Goal: Task Accomplishment & Management: Manage account settings

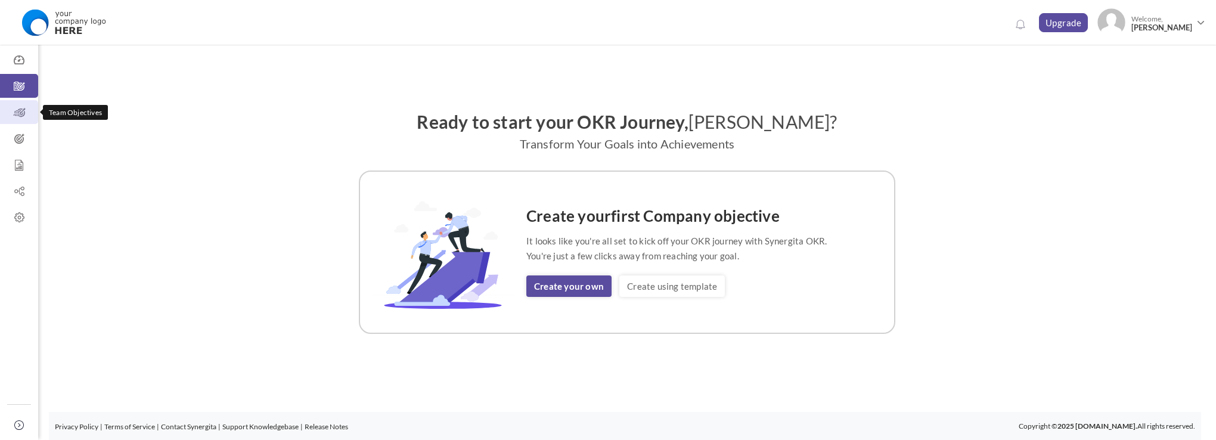
click at [21, 113] on icon at bounding box center [19, 113] width 38 height 12
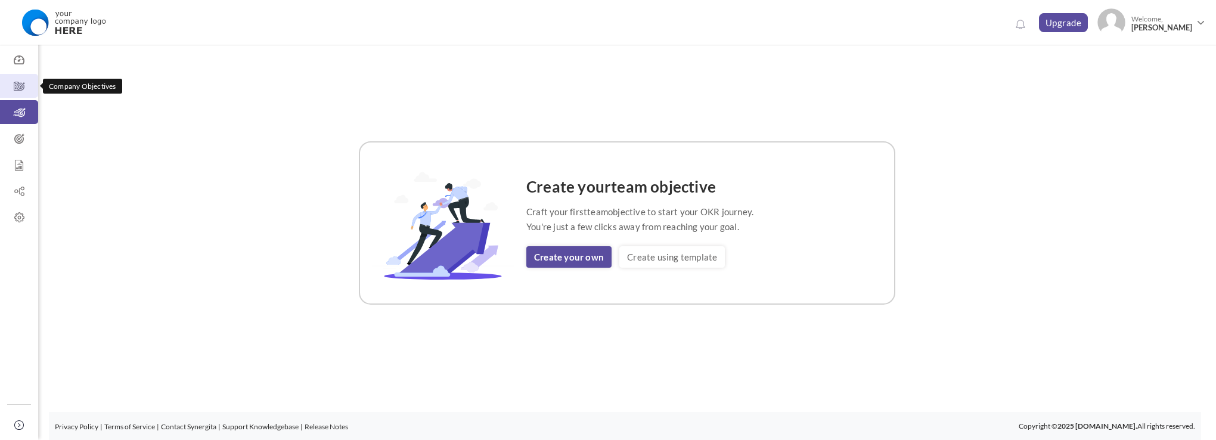
click at [17, 91] on icon at bounding box center [19, 86] width 38 height 12
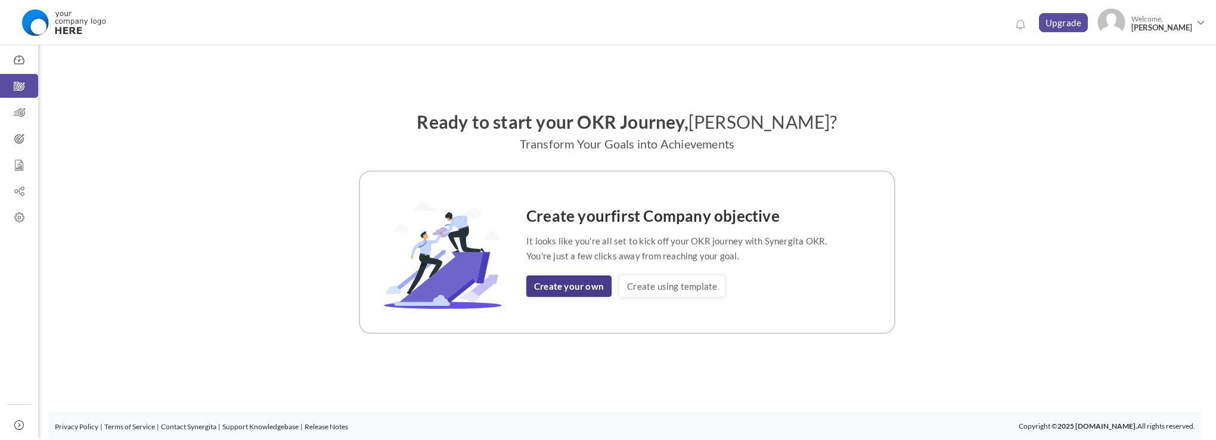
click at [582, 282] on link "Create your own" at bounding box center [568, 285] width 85 height 21
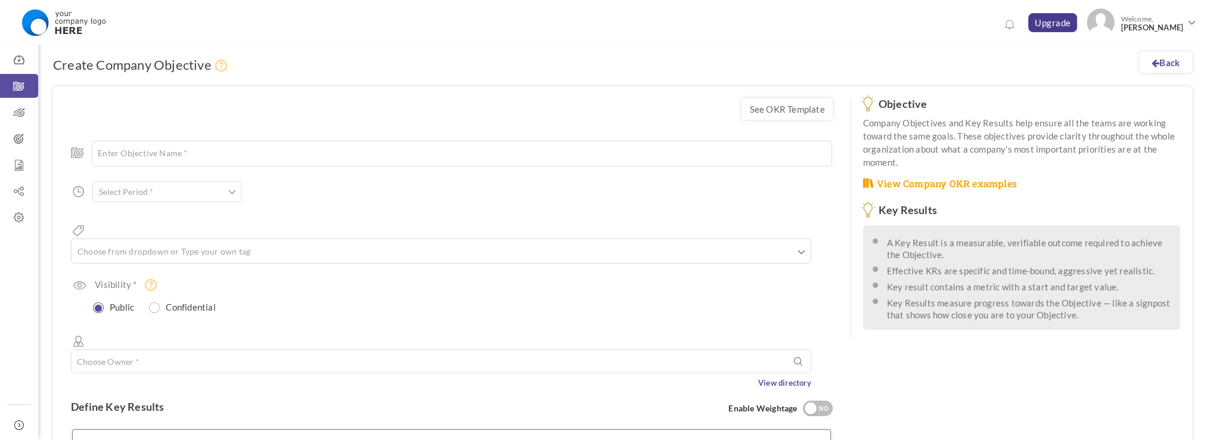
click at [1060, 25] on link "Upgrade" at bounding box center [1052, 22] width 49 height 19
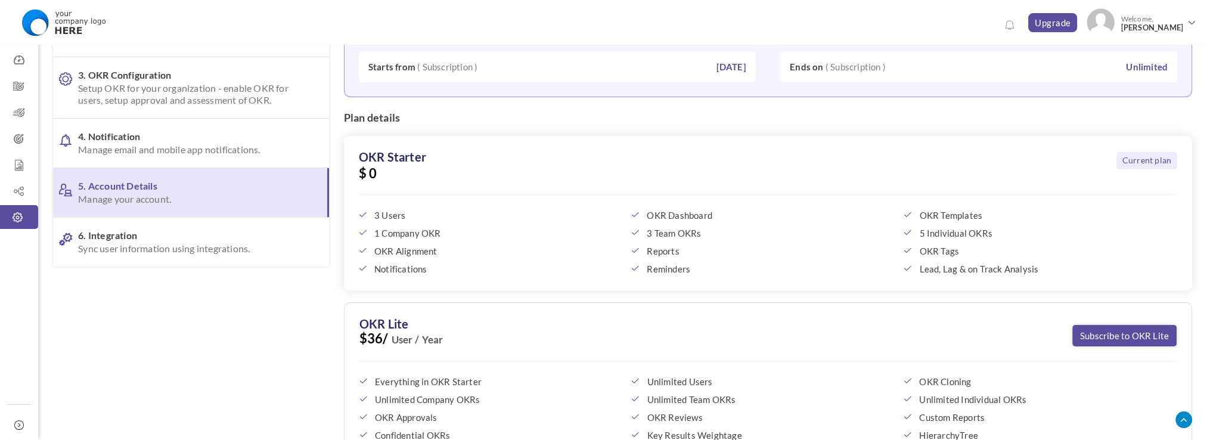
scroll to position [179, 0]
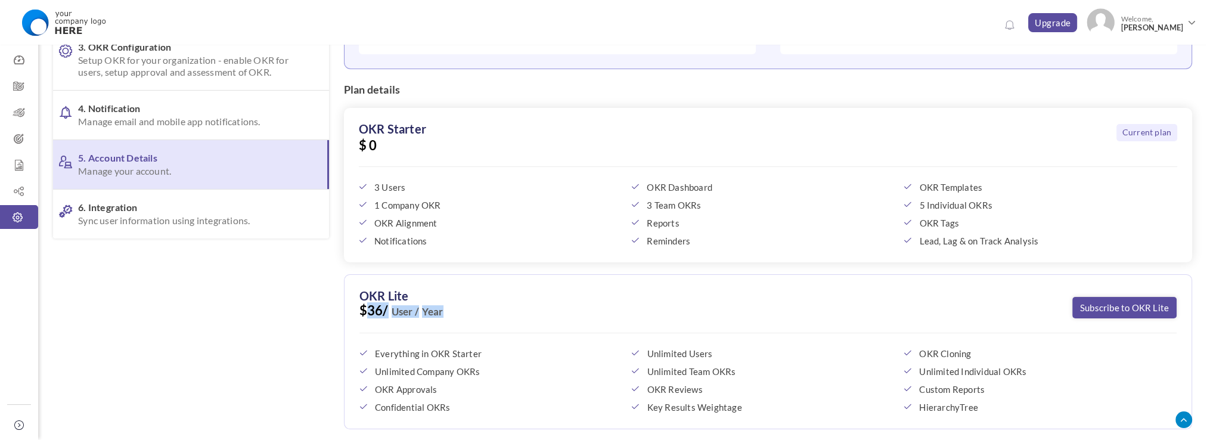
drag, startPoint x: 370, startPoint y: 306, endPoint x: 455, endPoint y: 306, distance: 85.2
click at [455, 306] on span "$36/ User / Year" at bounding box center [767, 319] width 817 height 29
click at [635, 306] on span "$36/ User / Year" at bounding box center [767, 319] width 817 height 29
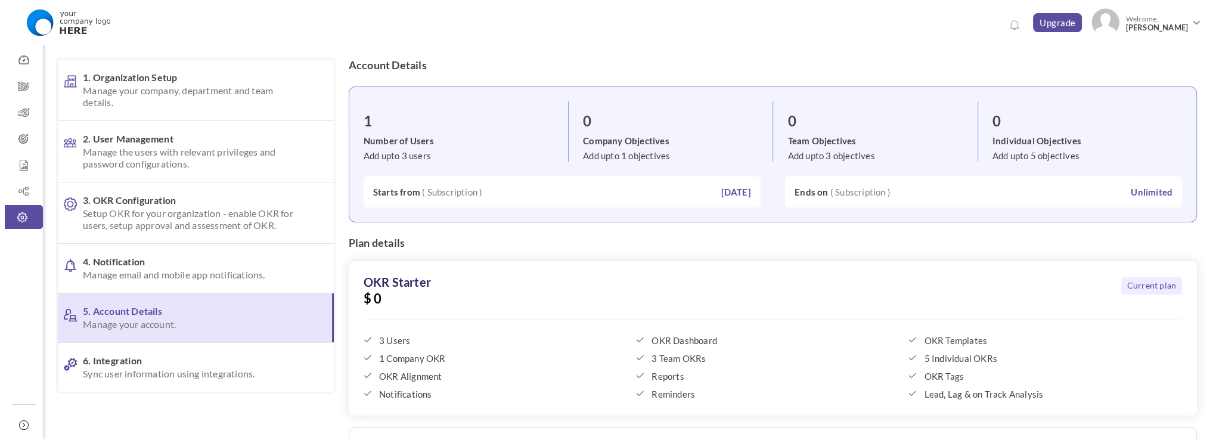
scroll to position [0, 0]
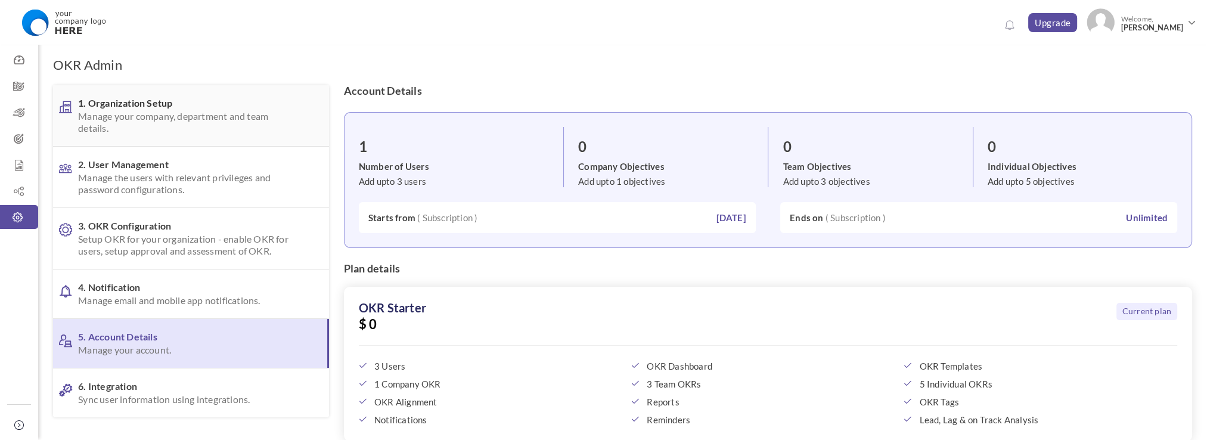
click at [170, 116] on span "Manage your company, department and team details." at bounding box center [187, 122] width 219 height 24
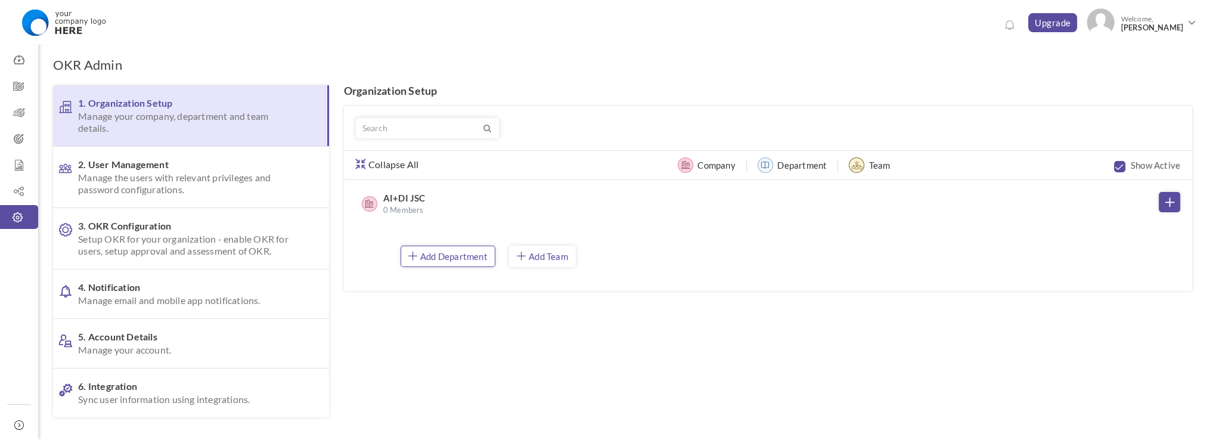
click at [437, 258] on link "Add Department" at bounding box center [448, 256] width 95 height 21
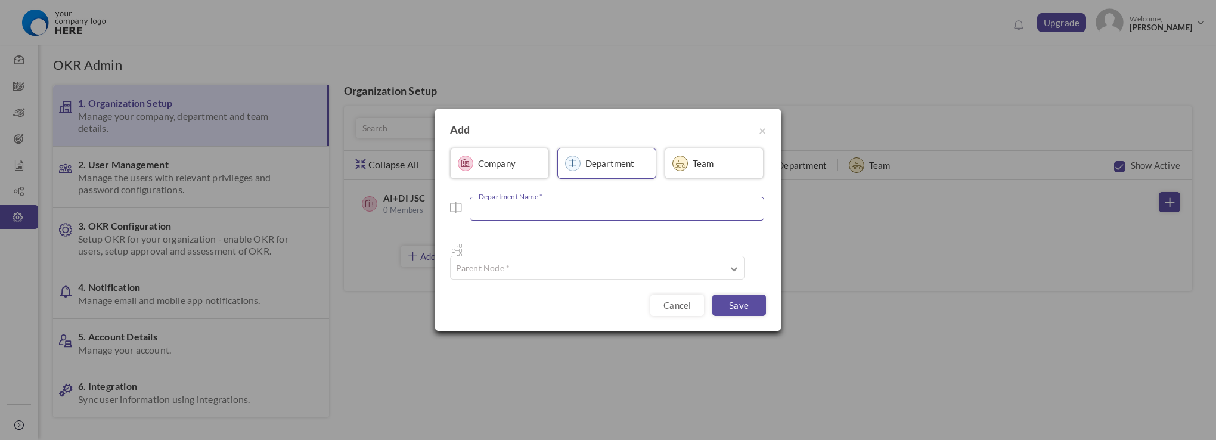
click at [547, 218] on input "text" at bounding box center [617, 209] width 294 height 24
type input "CEO"
click at [552, 256] on input "text" at bounding box center [597, 268] width 294 height 24
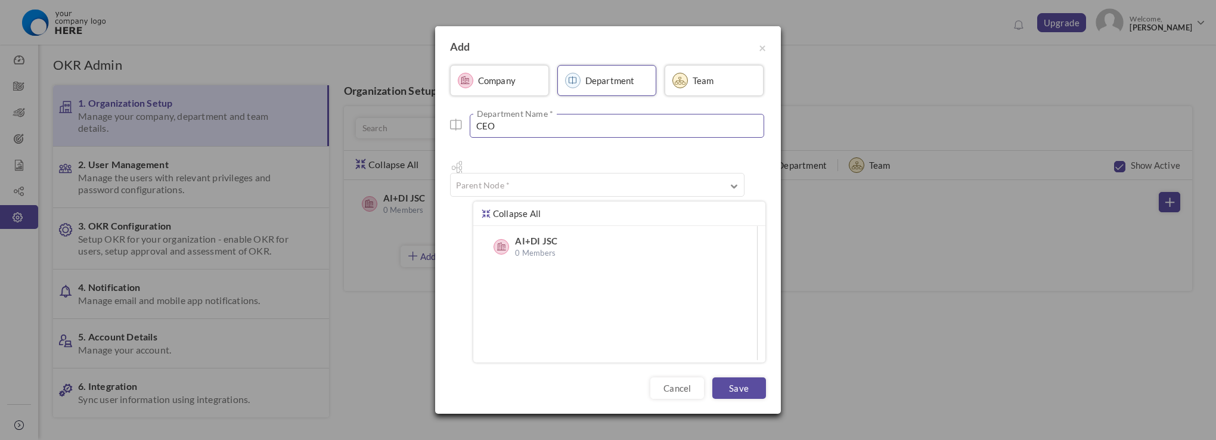
click at [557, 235] on label "AI+DI JSC" at bounding box center [574, 241] width 119 height 12
type input "AI+DI JSC"
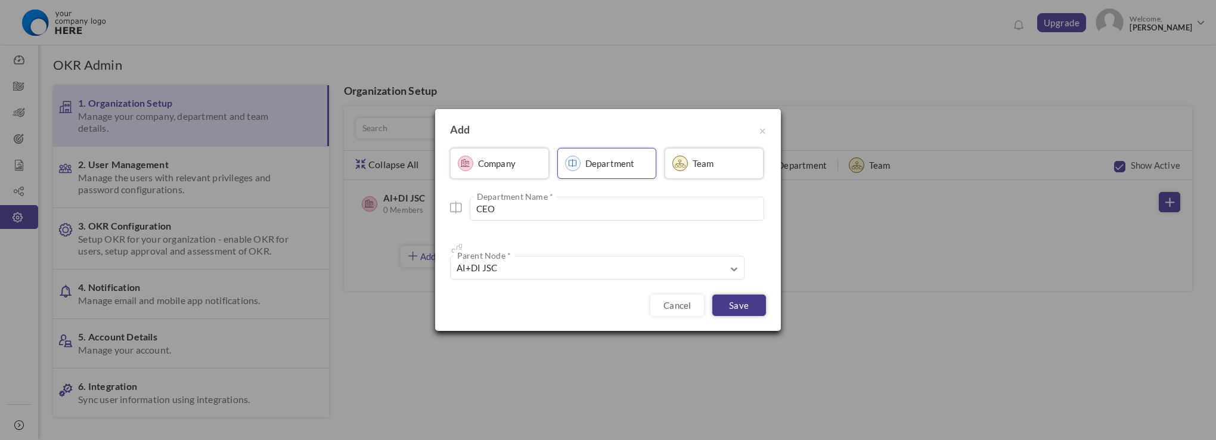
click at [762, 294] on link "Save" at bounding box center [739, 304] width 54 height 21
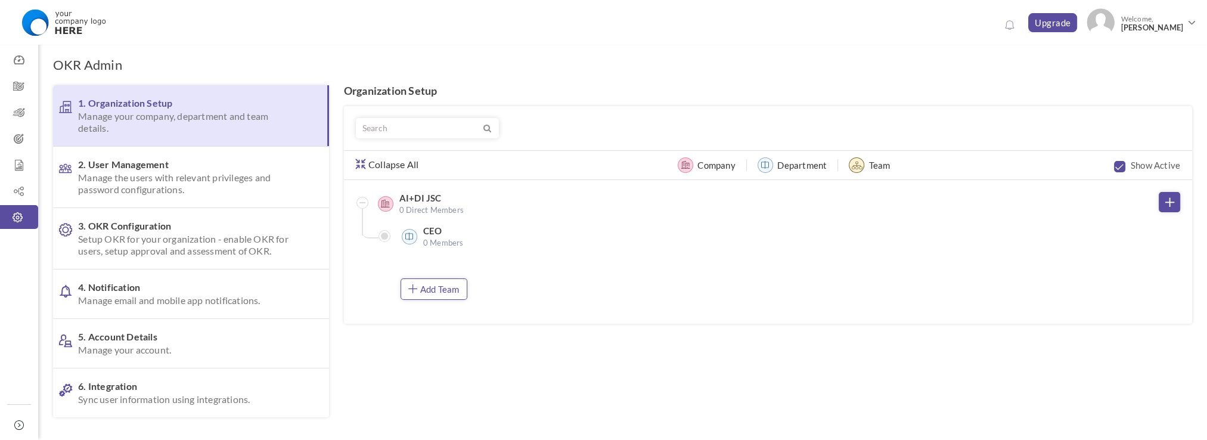
click at [449, 284] on link "Add Team" at bounding box center [434, 288] width 67 height 21
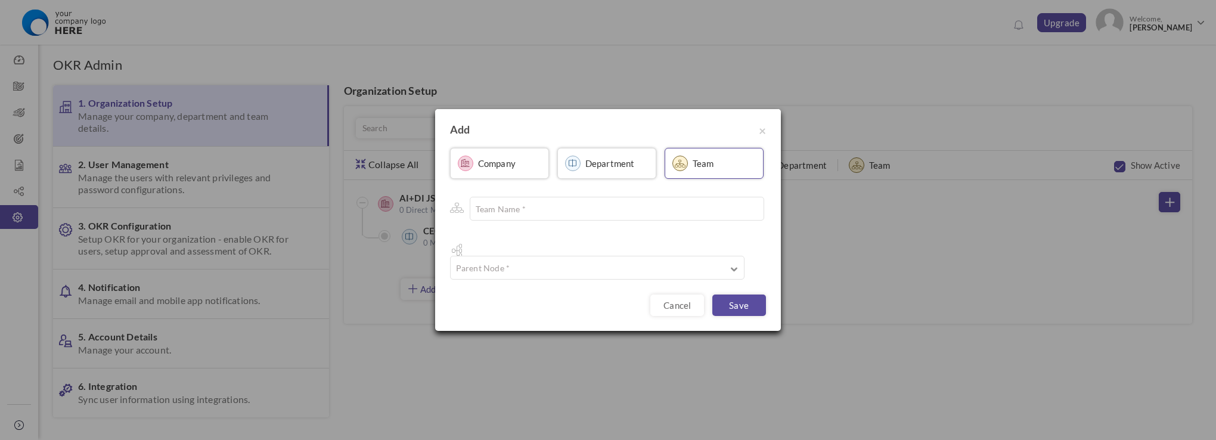
click at [607, 169] on label "Department" at bounding box center [609, 163] width 49 height 12
click at [582, 218] on input "text" at bounding box center [615, 209] width 294 height 24
type input "CGD"
click at [597, 263] on input "text" at bounding box center [597, 268] width 294 height 24
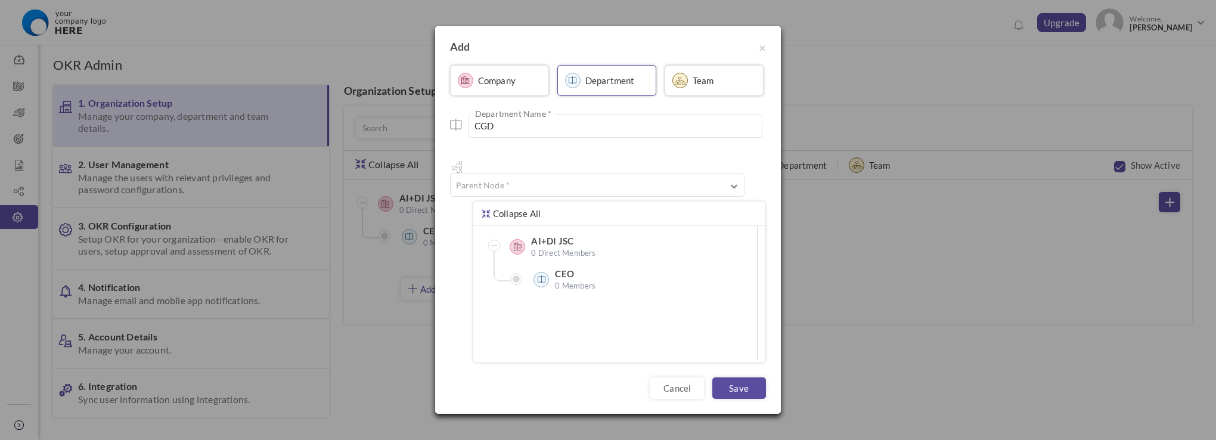
click at [567, 268] on label "CEO" at bounding box center [614, 274] width 119 height 12
type input "CEO"
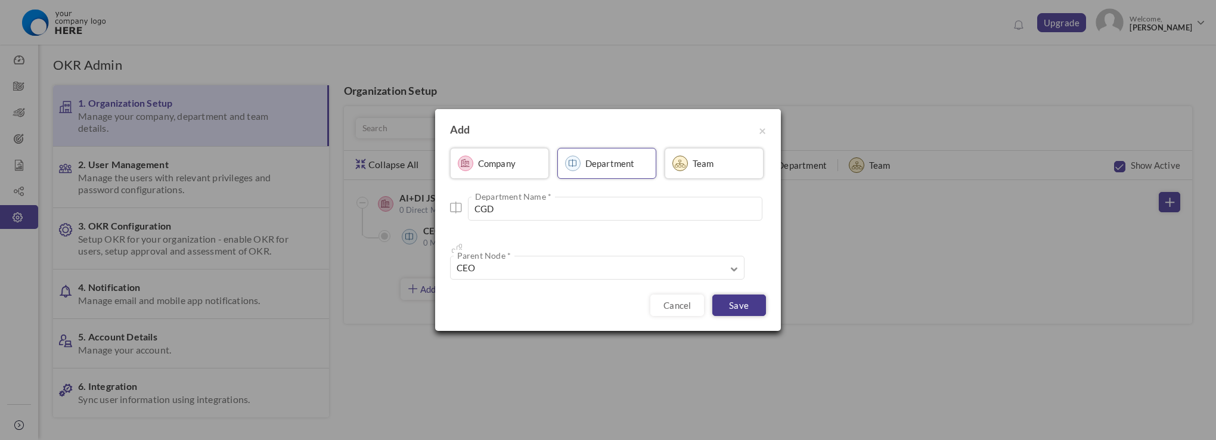
click at [732, 294] on link "Save" at bounding box center [739, 304] width 54 height 21
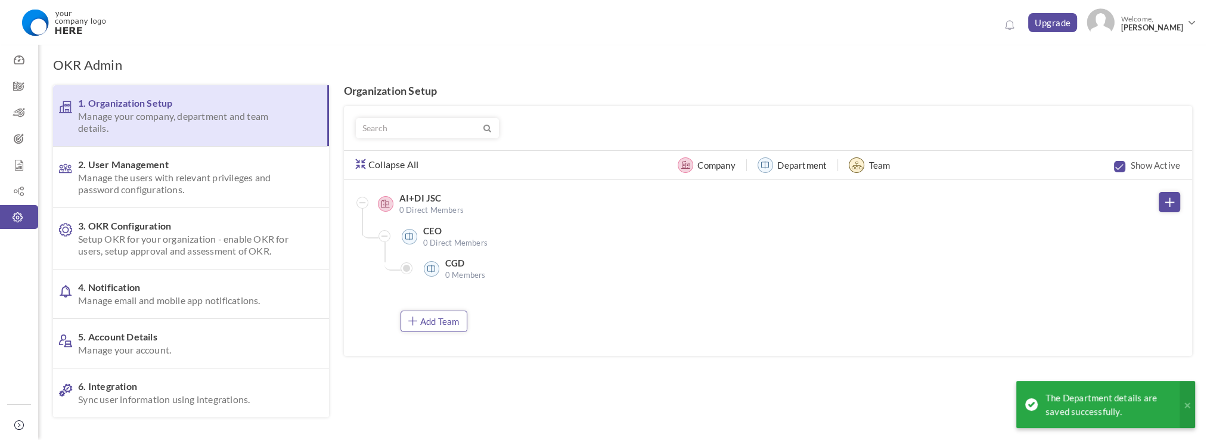
click at [439, 319] on link "Add Team" at bounding box center [434, 321] width 67 height 21
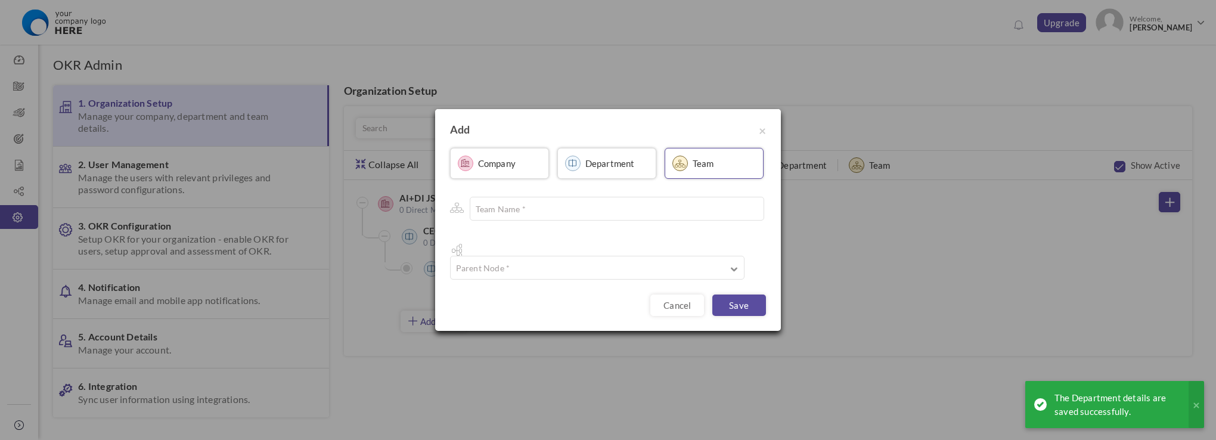
click at [606, 179] on link "Department" at bounding box center [606, 163] width 99 height 31
click at [589, 219] on input "text" at bounding box center [615, 209] width 294 height 24
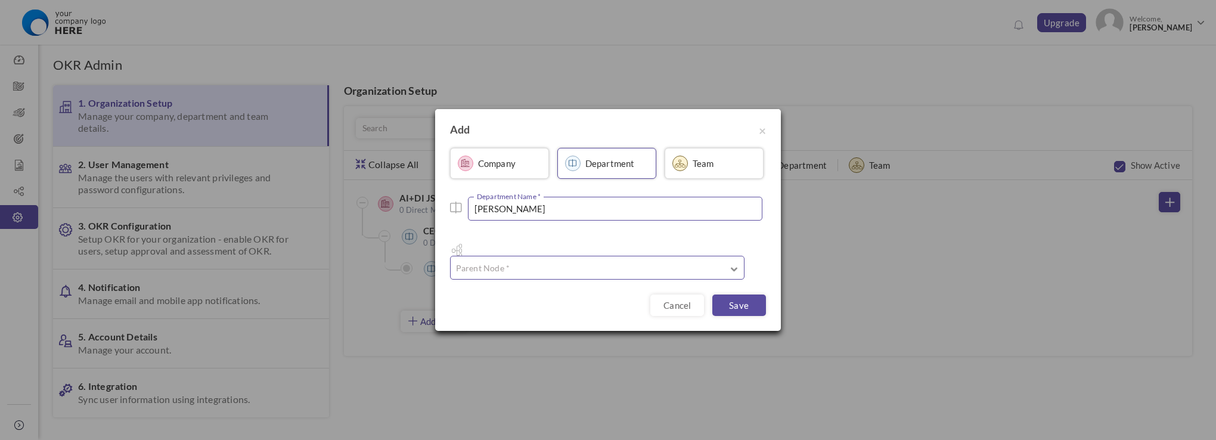
type input "TED"
click at [567, 259] on input "text" at bounding box center [597, 268] width 294 height 24
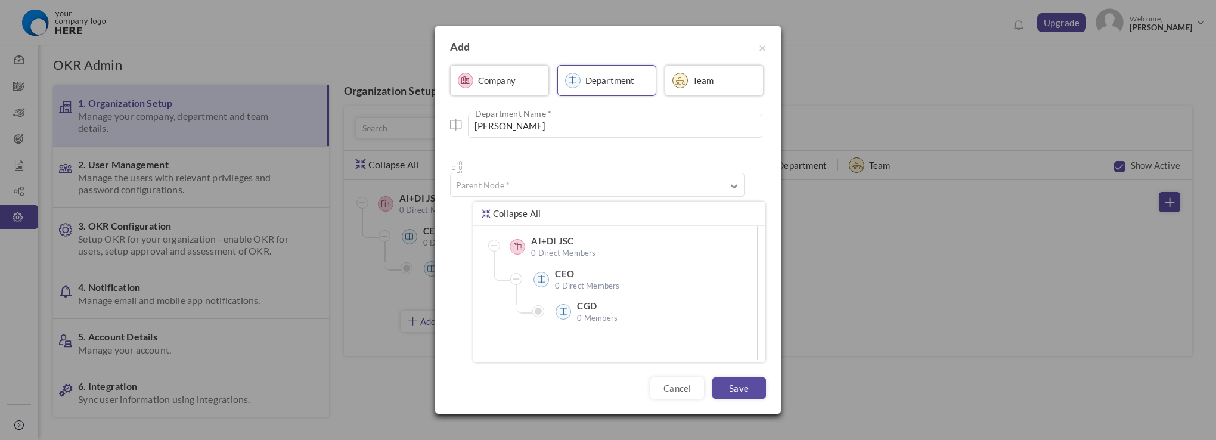
click at [567, 268] on label "CEO" at bounding box center [614, 274] width 119 height 12
type input "CEO"
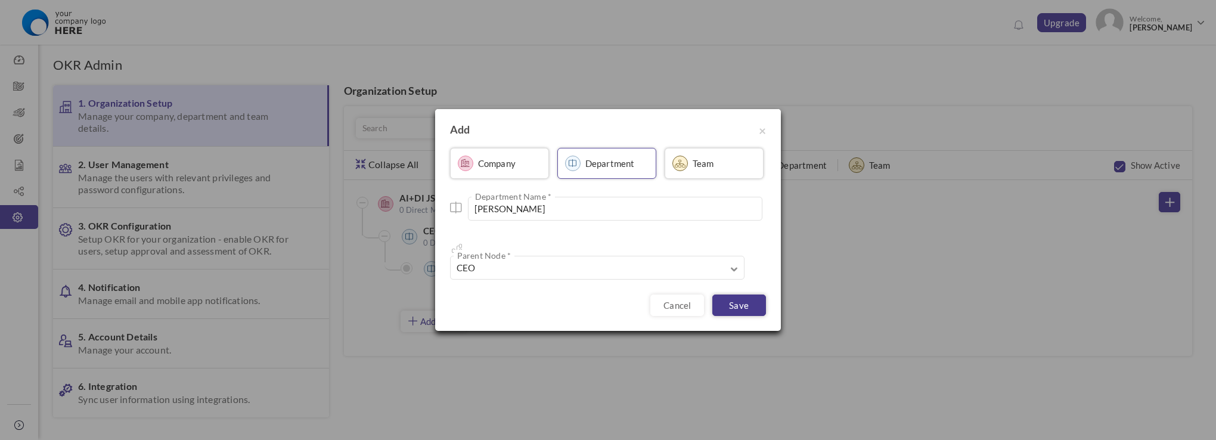
click at [732, 294] on link "Save" at bounding box center [739, 304] width 54 height 21
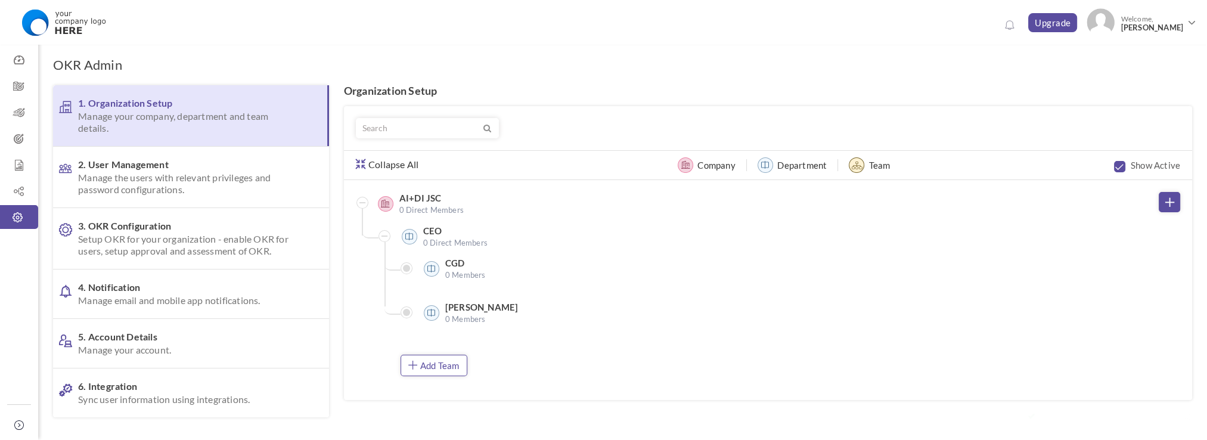
click at [443, 362] on link "Add Team" at bounding box center [434, 365] width 67 height 21
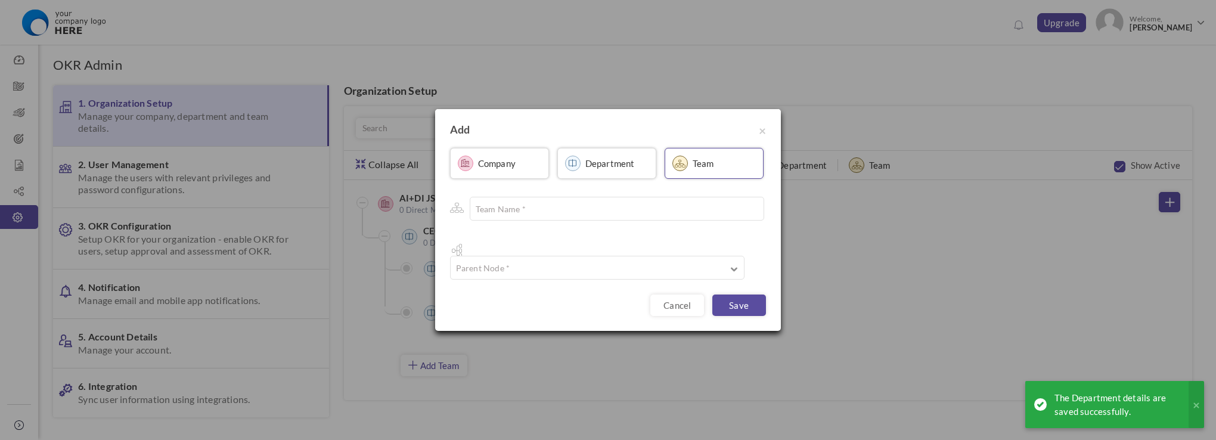
click at [601, 179] on link "Department" at bounding box center [606, 163] width 99 height 31
click at [582, 218] on input "text" at bounding box center [615, 209] width 294 height 24
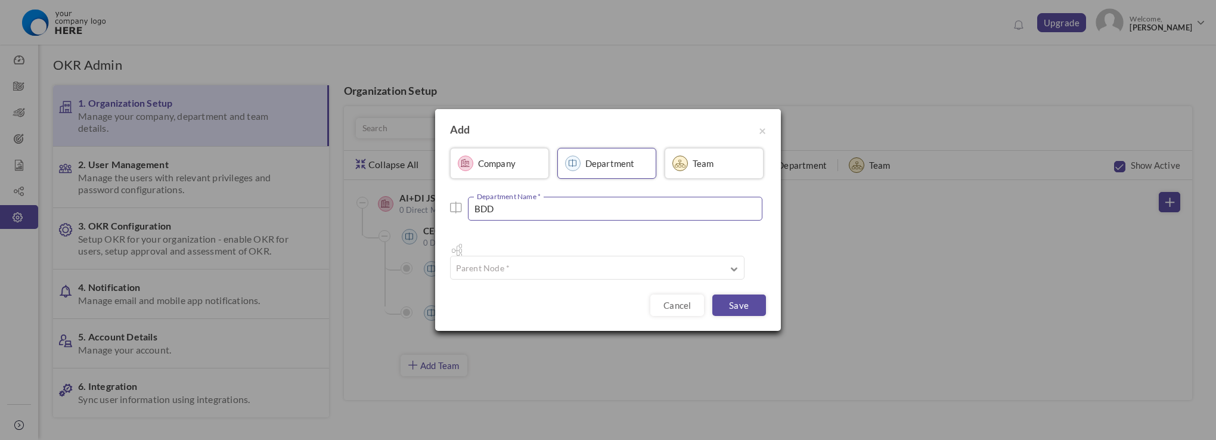
type input "BDD"
click at [634, 256] on input "text" at bounding box center [597, 268] width 294 height 24
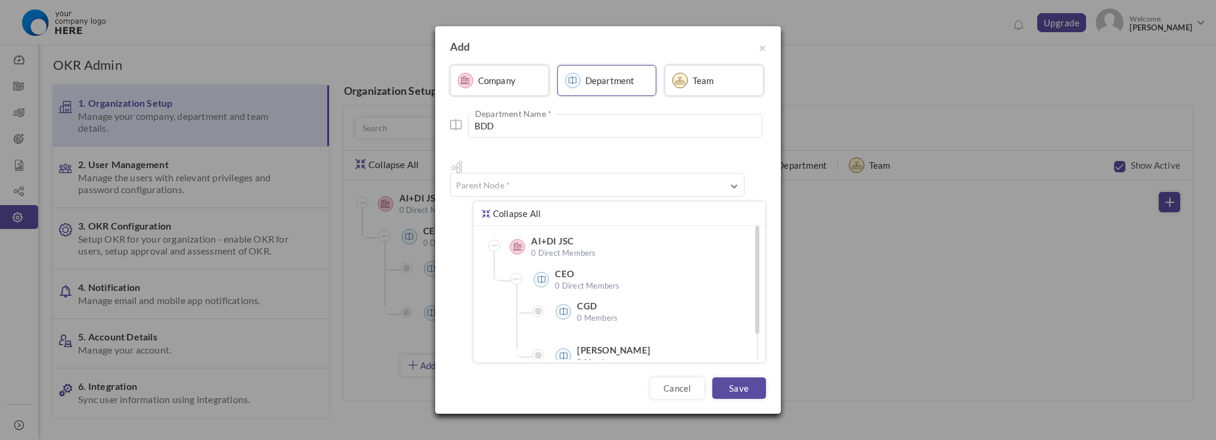
click at [573, 268] on label "CEO" at bounding box center [614, 274] width 119 height 12
type input "CEO"
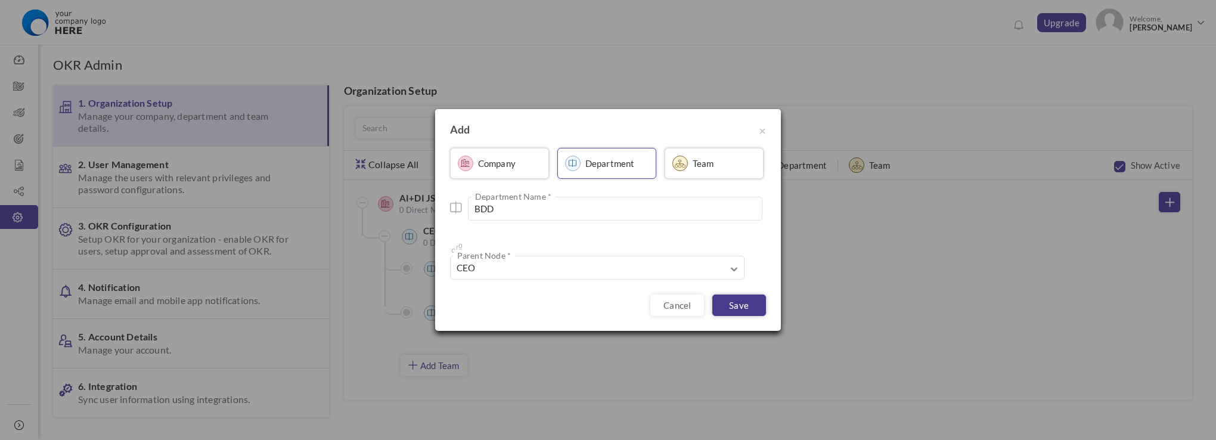
click at [740, 297] on link "Save" at bounding box center [739, 304] width 54 height 21
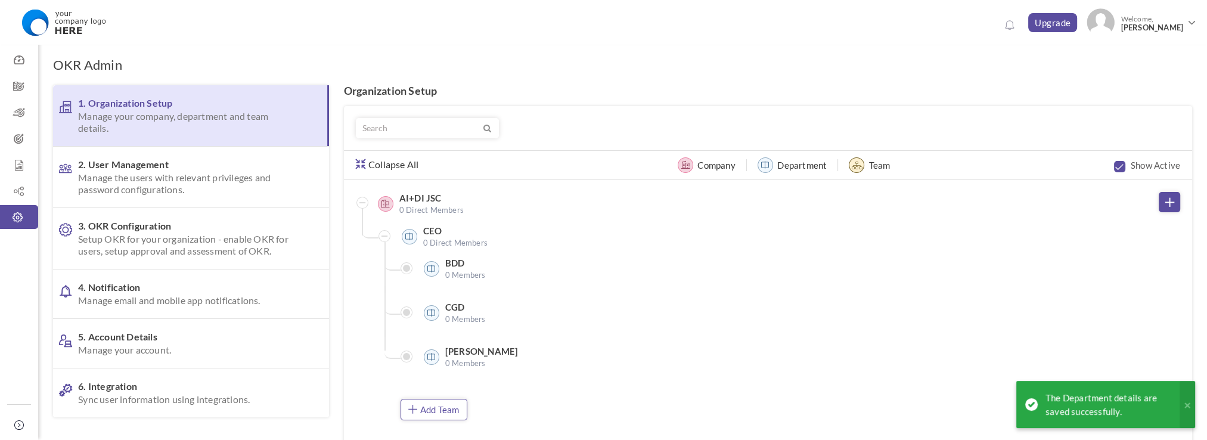
click at [442, 406] on link "Add Team" at bounding box center [434, 409] width 67 height 21
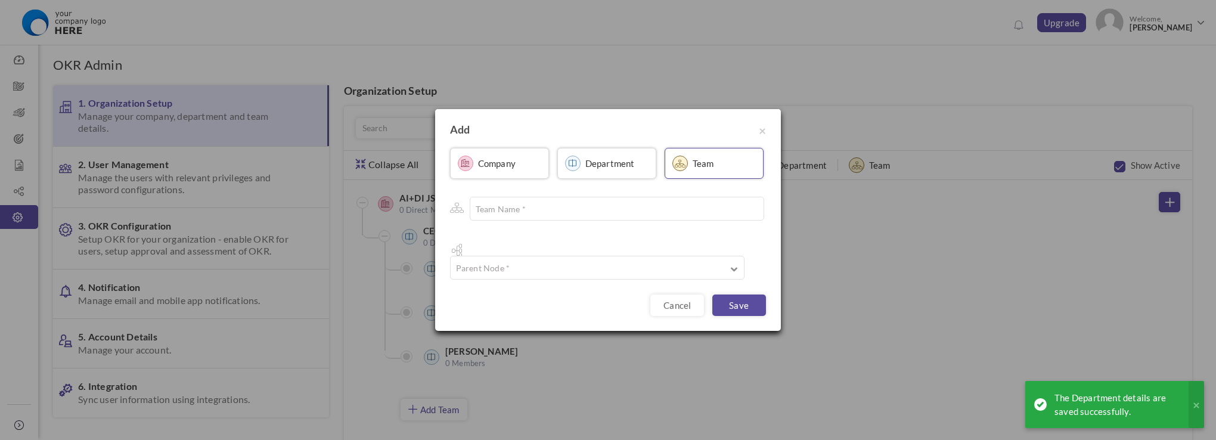
click at [698, 169] on label "Team" at bounding box center [703, 163] width 21 height 12
click at [601, 219] on input "text" at bounding box center [617, 209] width 294 height 24
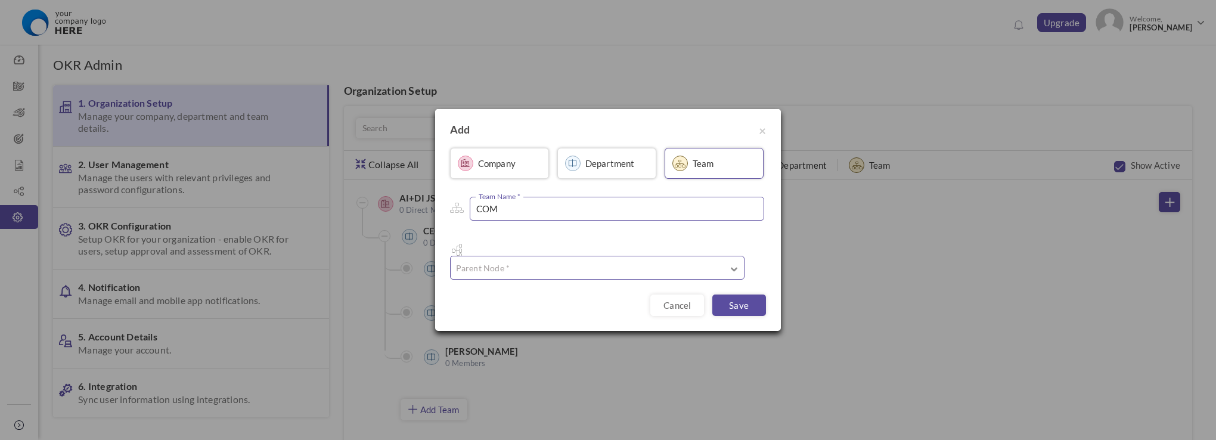
type input "COM"
click at [554, 266] on input "text" at bounding box center [597, 268] width 294 height 24
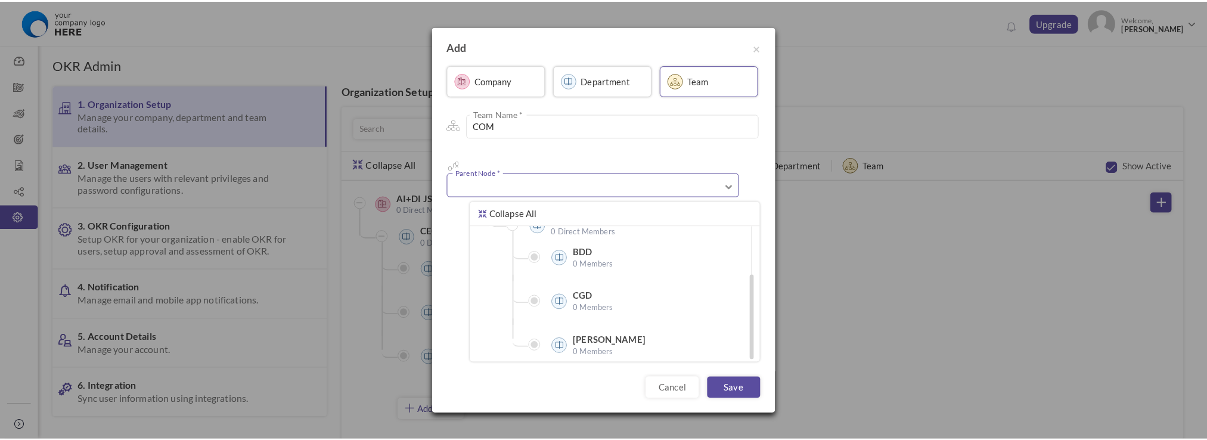
scroll to position [76, 0]
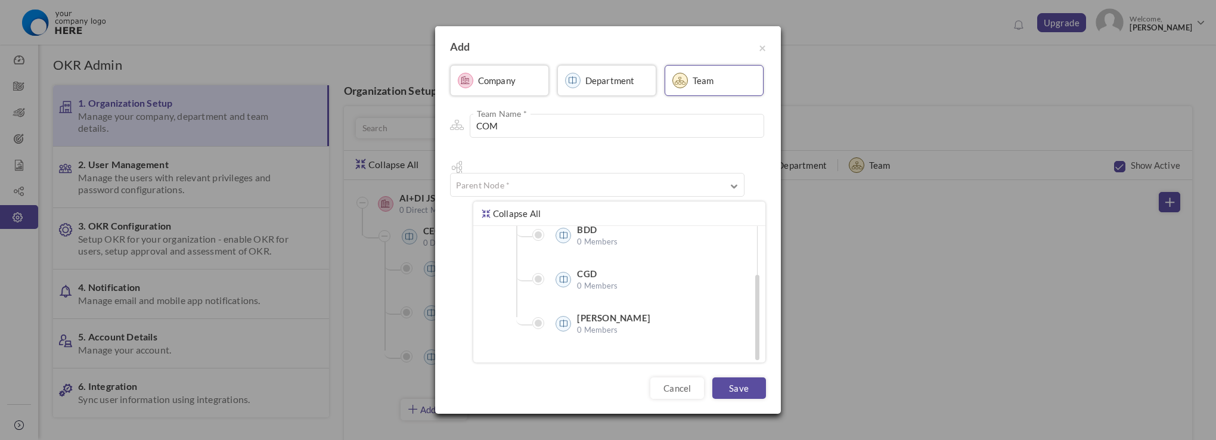
click at [584, 269] on label "CGD" at bounding box center [636, 274] width 119 height 12
type input "CGD"
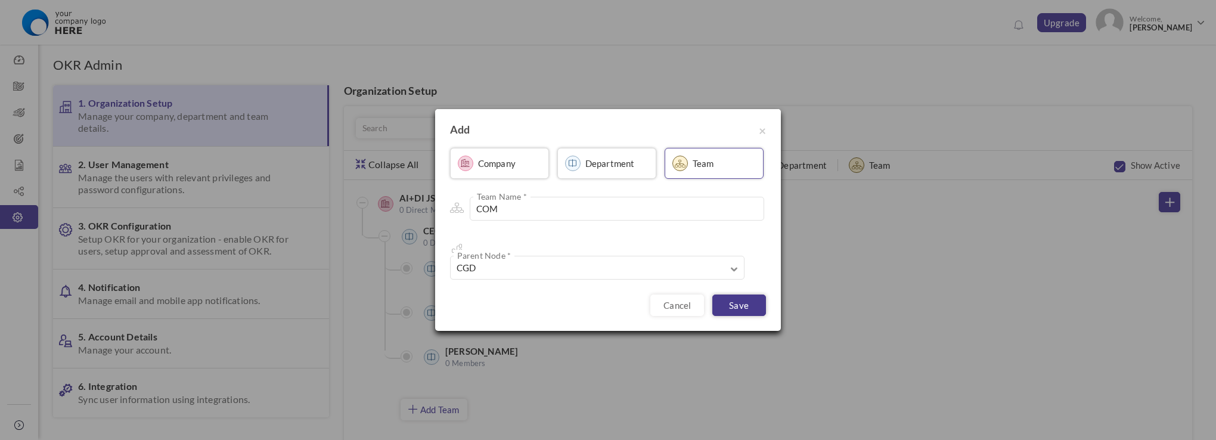
click at [741, 297] on link "Save" at bounding box center [739, 304] width 54 height 21
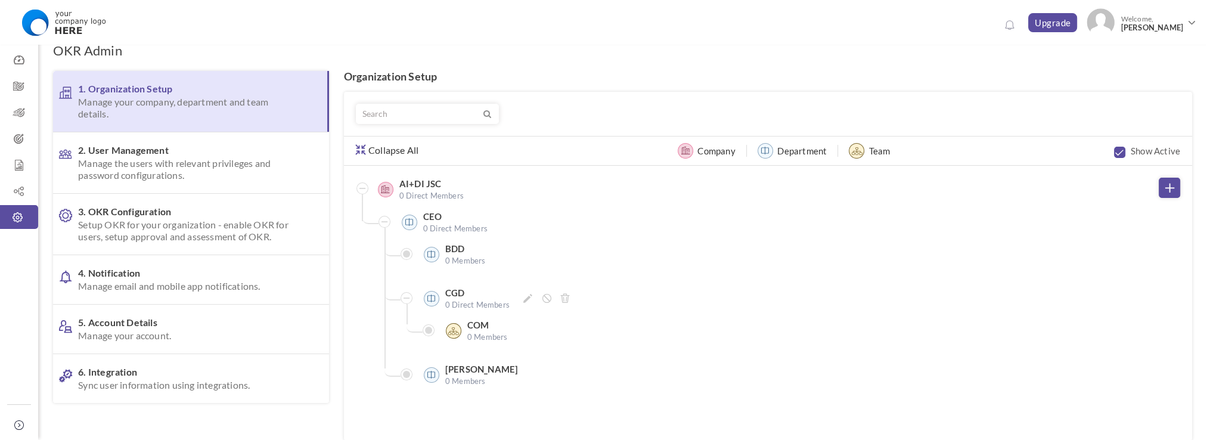
scroll to position [0, 0]
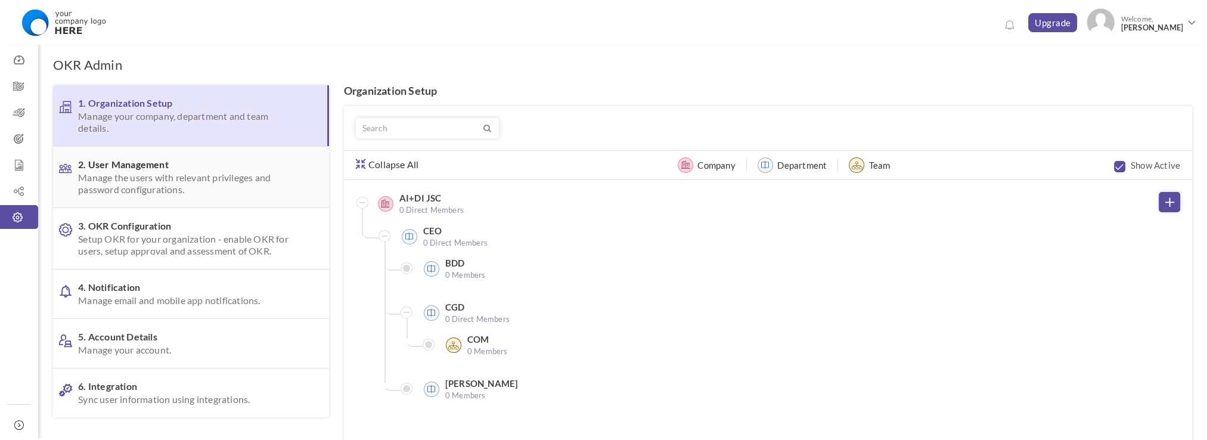
click at [267, 172] on span "Manage the users with relevant privileges and password configurations." at bounding box center [187, 184] width 219 height 24
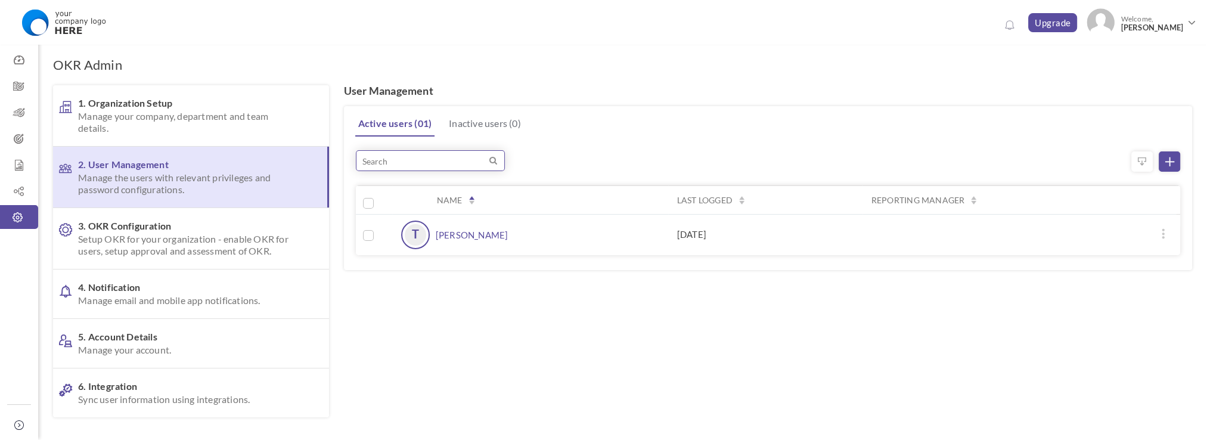
click at [413, 165] on input "search" at bounding box center [430, 160] width 149 height 21
type input "it@aidi.world"
drag, startPoint x: 420, startPoint y: 158, endPoint x: 355, endPoint y: 154, distance: 65.1
click at [356, 154] on input "it@aidi.world" at bounding box center [430, 160] width 149 height 21
click at [701, 89] on h4 "User Management" at bounding box center [768, 91] width 848 height 12
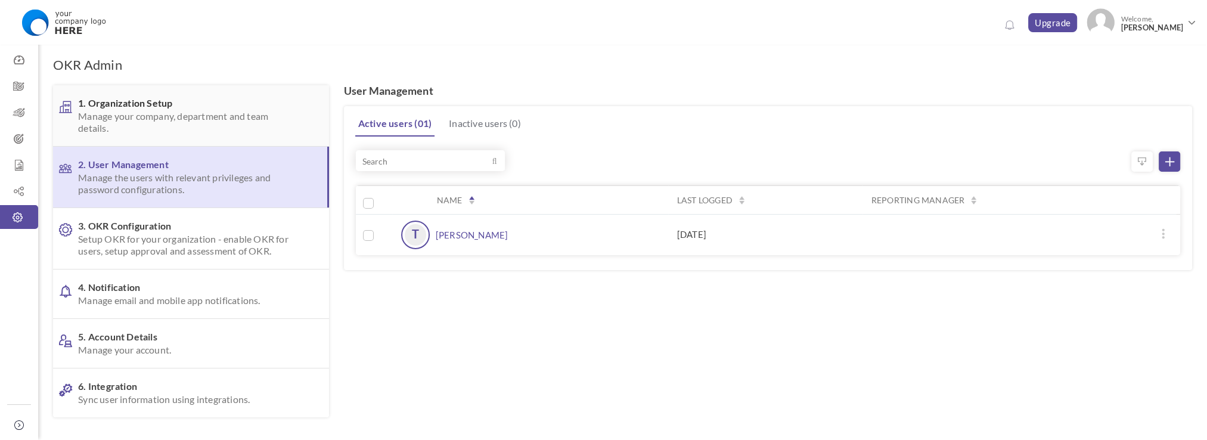
click at [173, 125] on span "Manage your company, department and team details." at bounding box center [187, 122] width 219 height 24
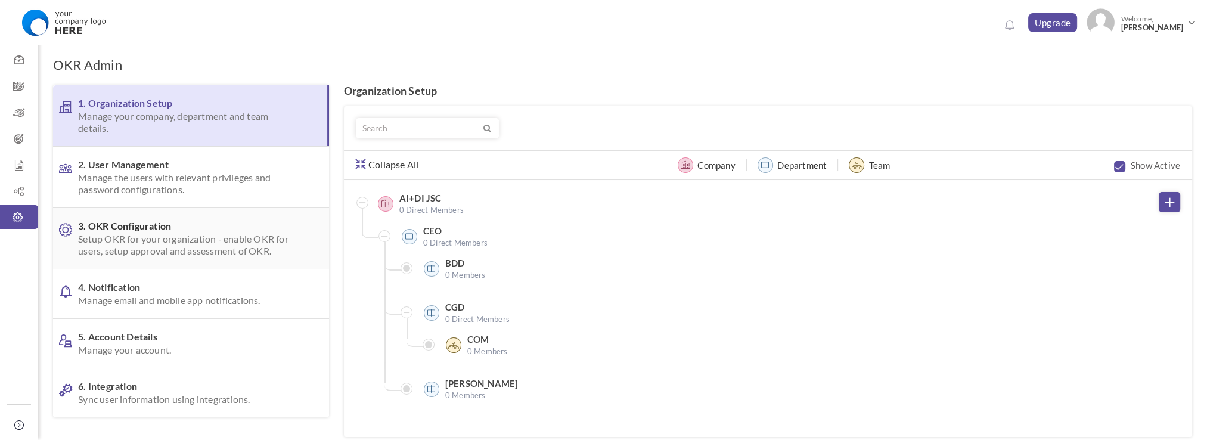
click at [176, 237] on span "Setup OKR for your organization - enable OKR for users, setup approval and asse…" at bounding box center [187, 245] width 219 height 24
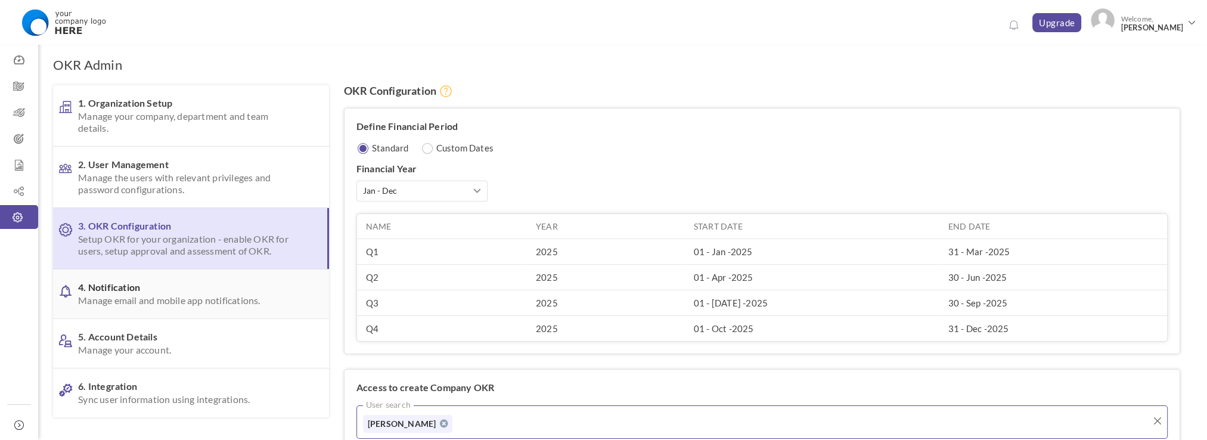
click at [133, 307] on link "4. Notification Manage email and mobile app notifications." at bounding box center [191, 293] width 276 height 49
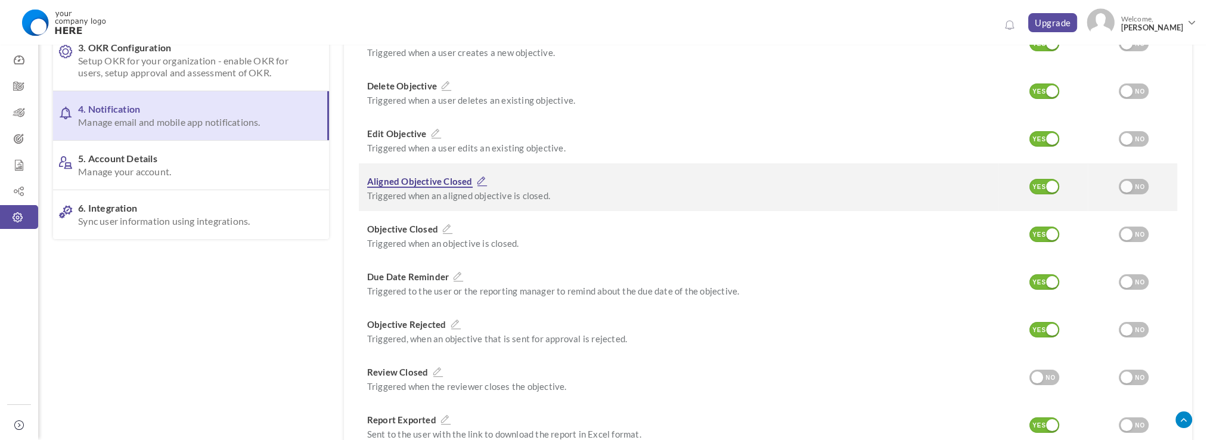
scroll to position [298, 0]
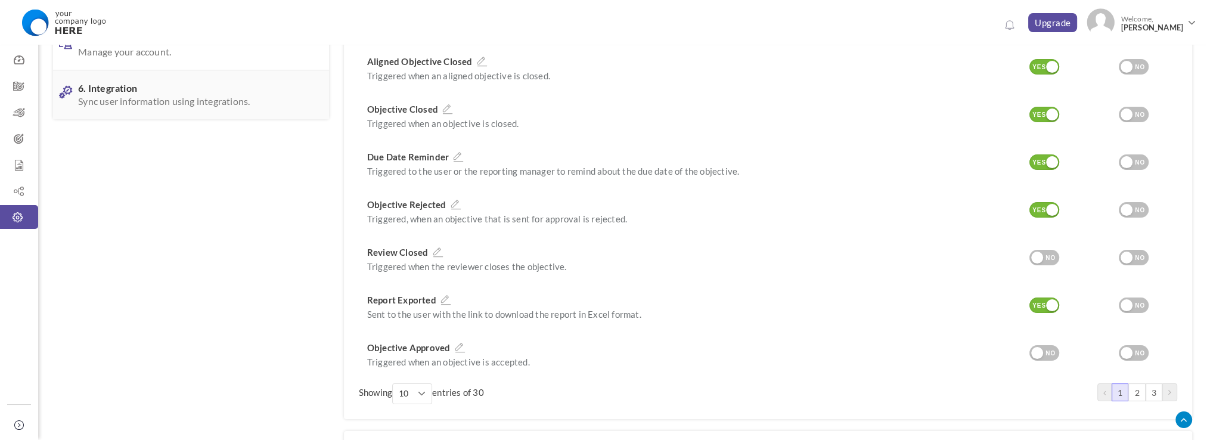
click at [181, 98] on span "Sync user information using integrations." at bounding box center [187, 101] width 219 height 12
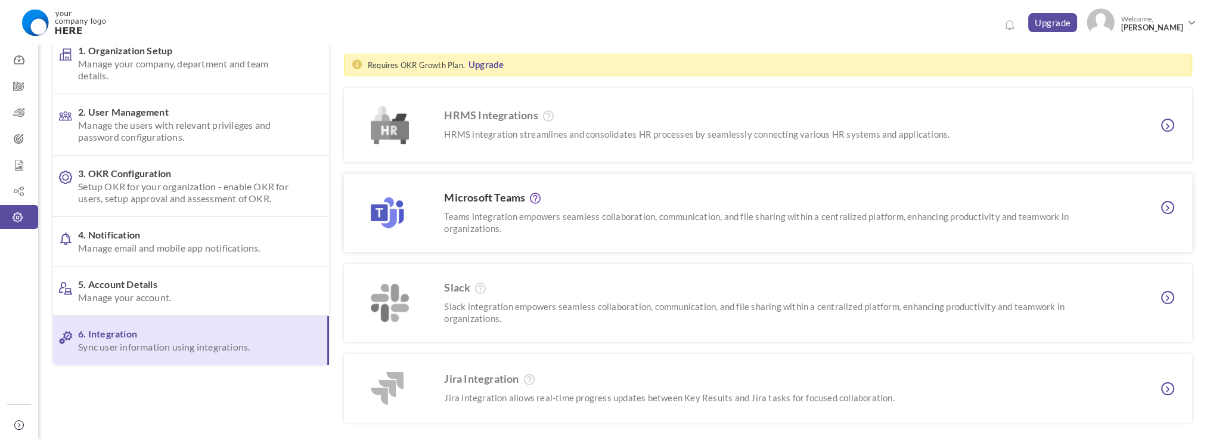
scroll to position [46, 0]
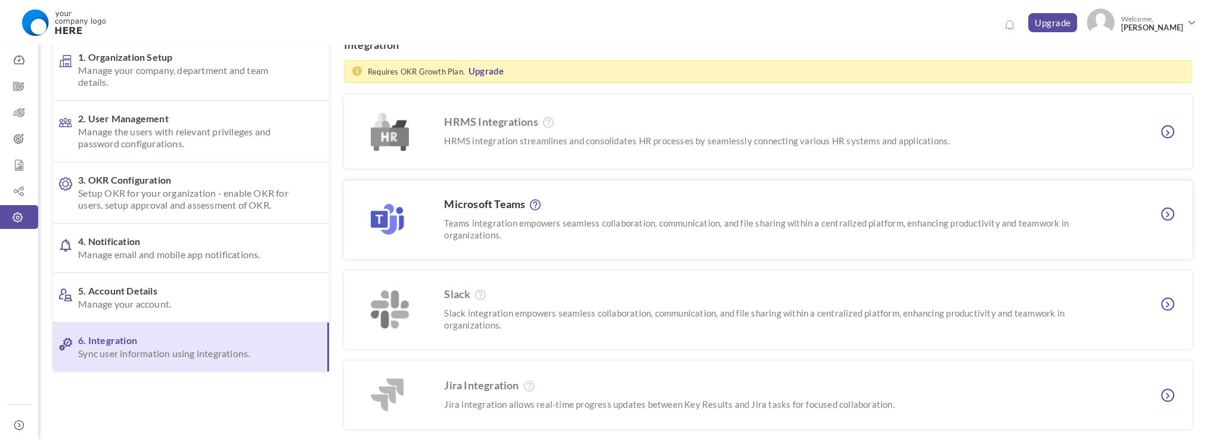
click at [517, 204] on h3 "Microsoft Teams" at bounding box center [775, 204] width 662 height 13
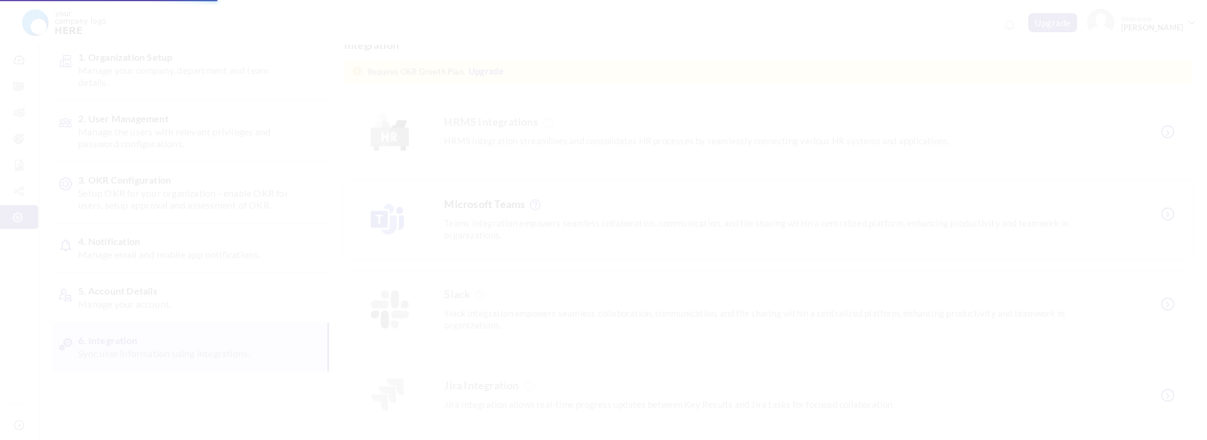
scroll to position [0, 0]
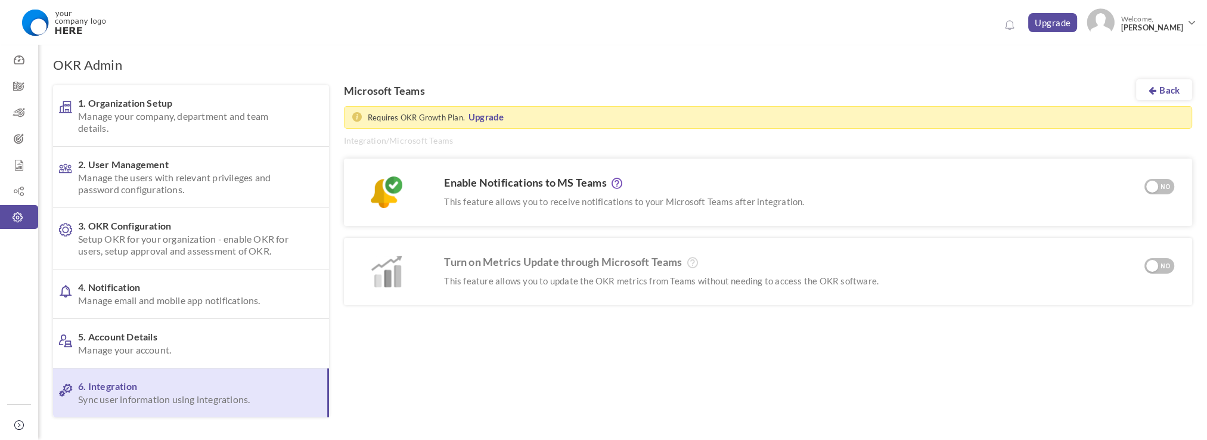
click at [1157, 185] on div at bounding box center [1152, 187] width 12 height 12
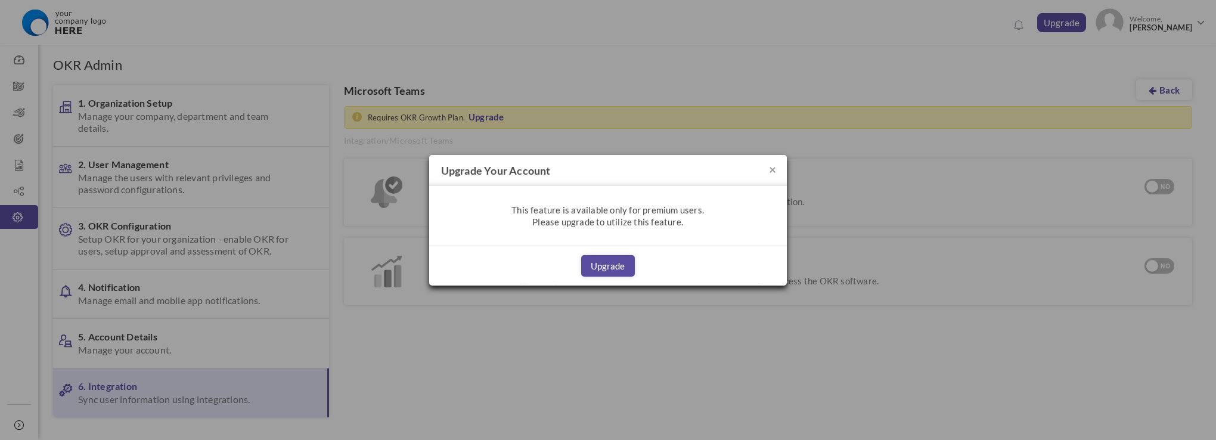
click at [775, 172] on h4 "Upgrade your account" at bounding box center [608, 170] width 358 height 31
click at [773, 168] on button "×" at bounding box center [772, 169] width 7 height 13
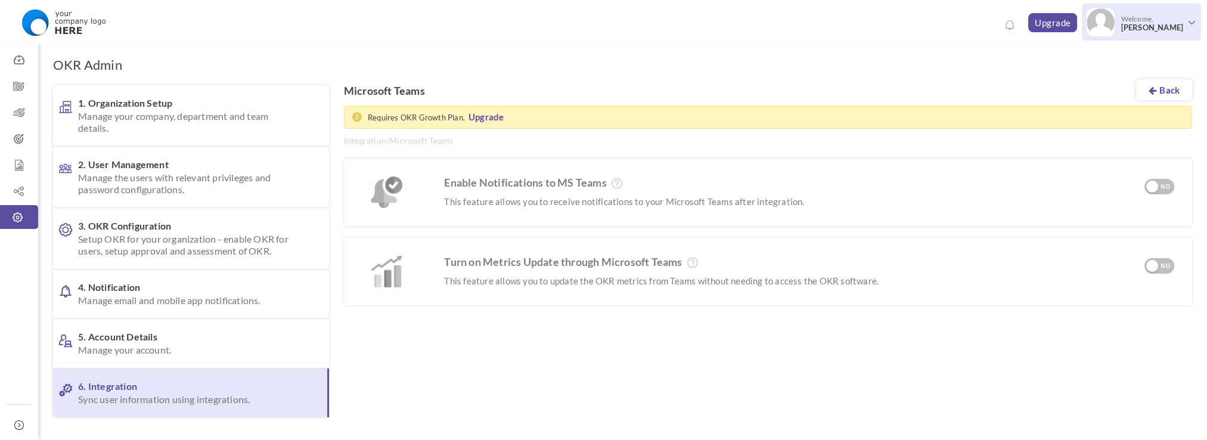
click at [1189, 30] on link "Welcome, Thieng Nguyen" at bounding box center [1141, 21] width 119 height 35
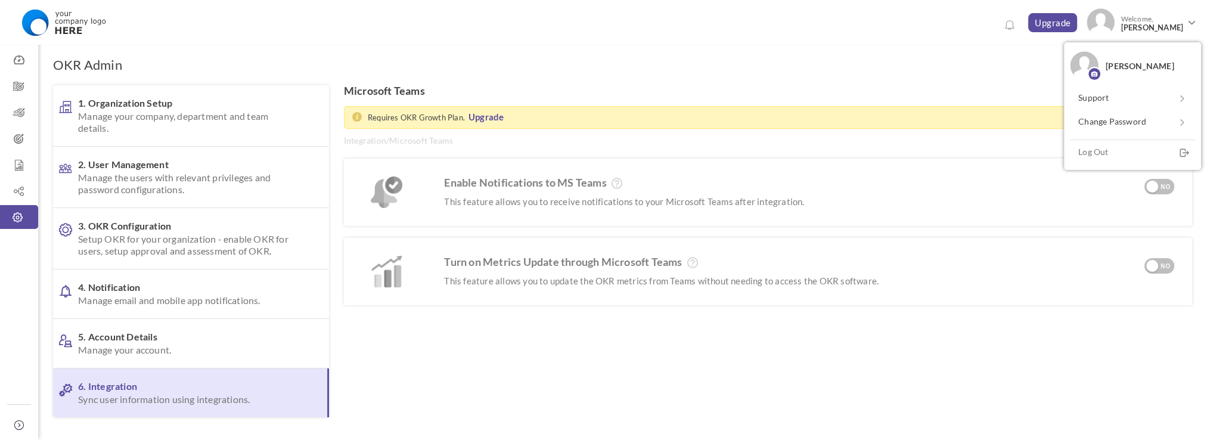
click at [713, 65] on div "OKR Admin 1. Organization Setup Manage your company, department and team detail…" at bounding box center [622, 261] width 1169 height 456
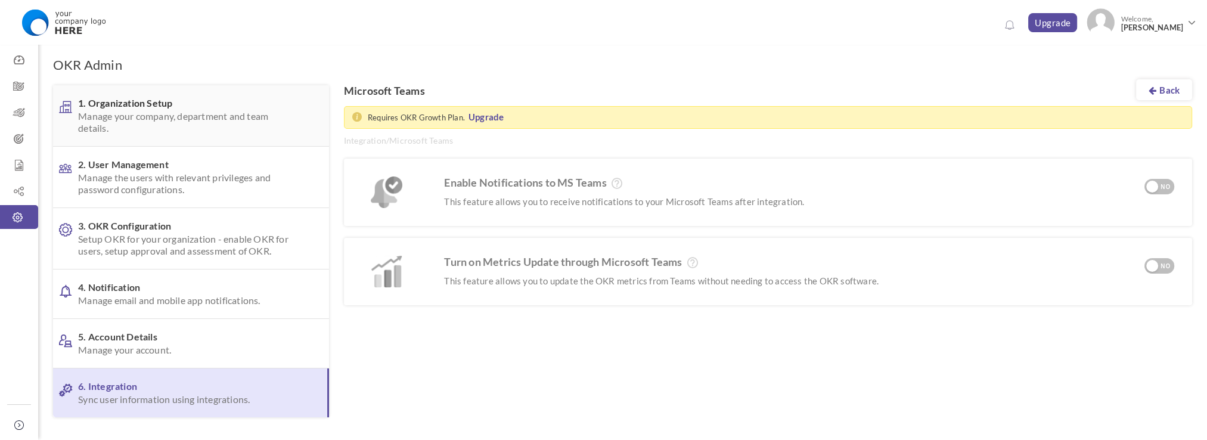
click at [193, 101] on span "1. Organization Setup Manage your company, department and team details." at bounding box center [187, 115] width 219 height 37
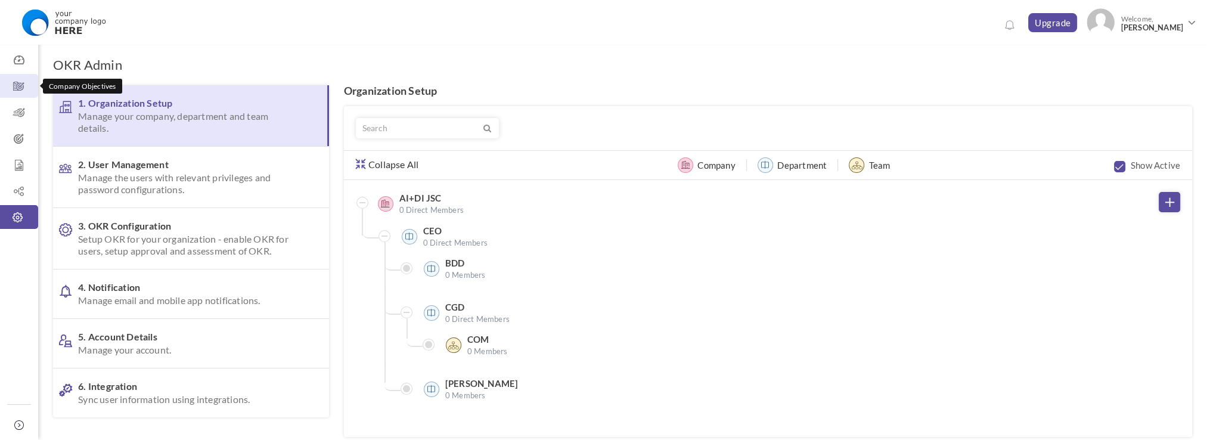
click at [19, 92] on icon at bounding box center [19, 86] width 38 height 12
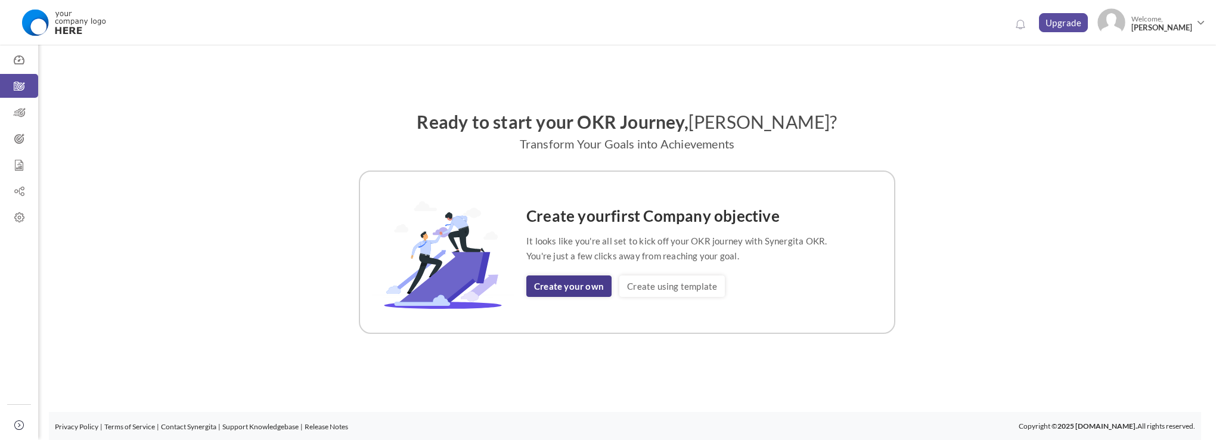
click at [574, 282] on link "Create your own" at bounding box center [568, 285] width 85 height 21
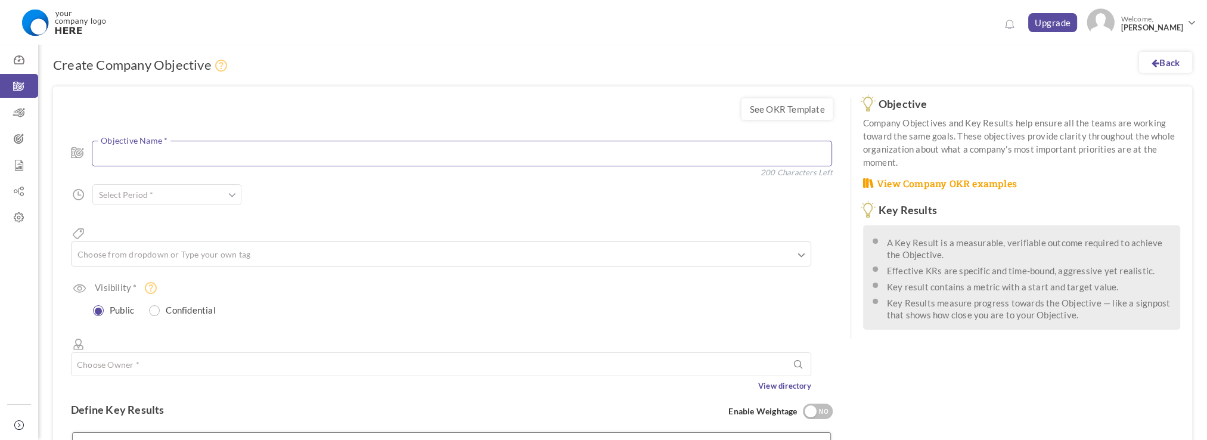
click at [387, 163] on textarea at bounding box center [462, 154] width 740 height 26
type textarea "OKR Company"
click at [224, 195] on input "text" at bounding box center [166, 194] width 149 height 21
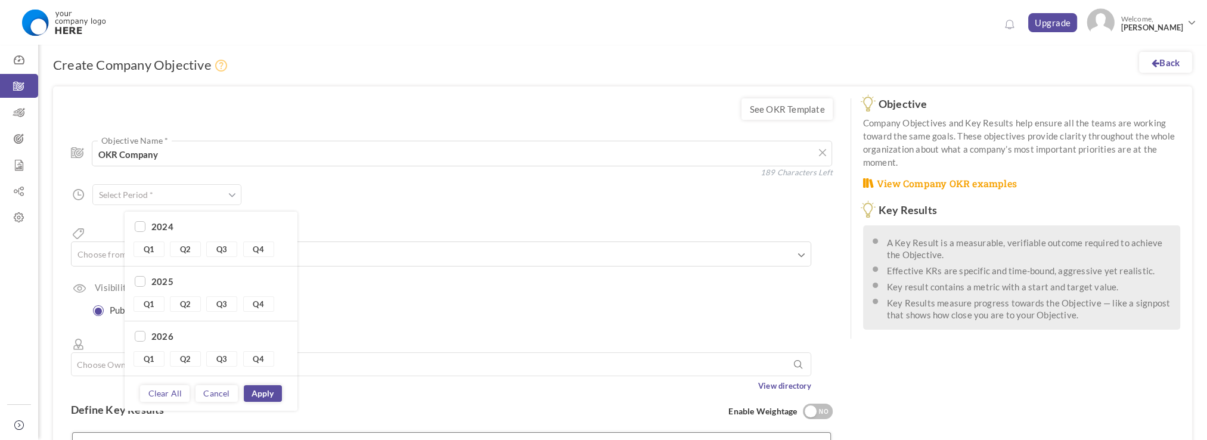
click at [297, 193] on div "Period" at bounding box center [208, 194] width 232 height 21
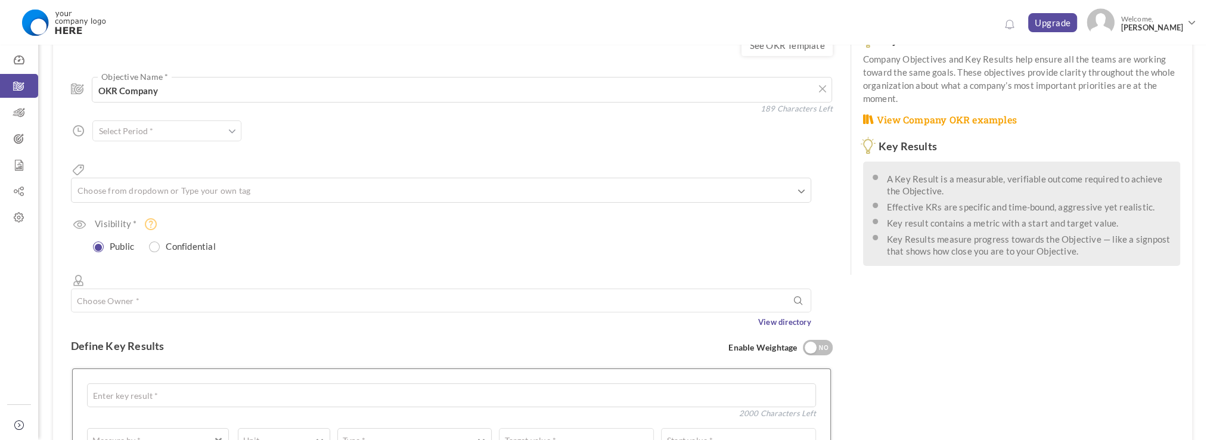
scroll to position [60, 0]
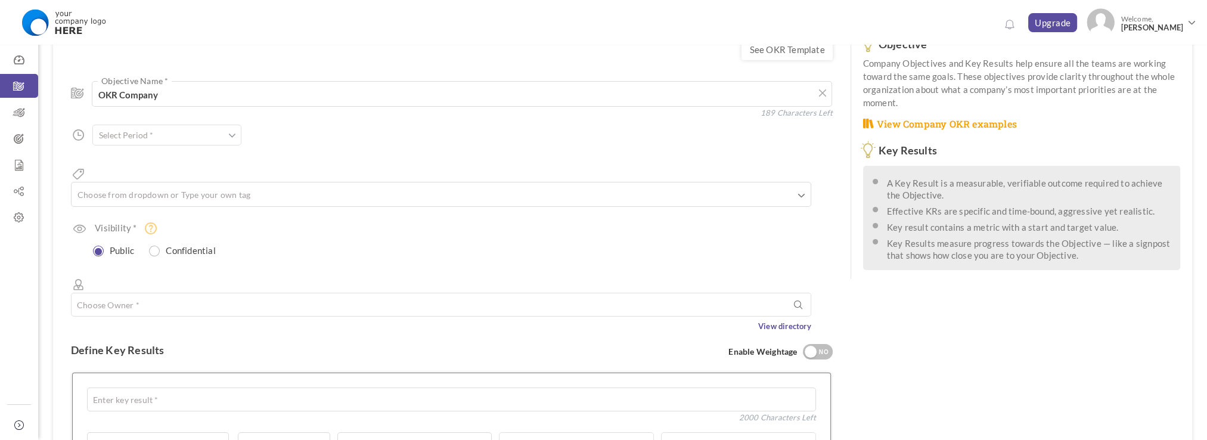
click at [240, 143] on input "text" at bounding box center [166, 135] width 149 height 21
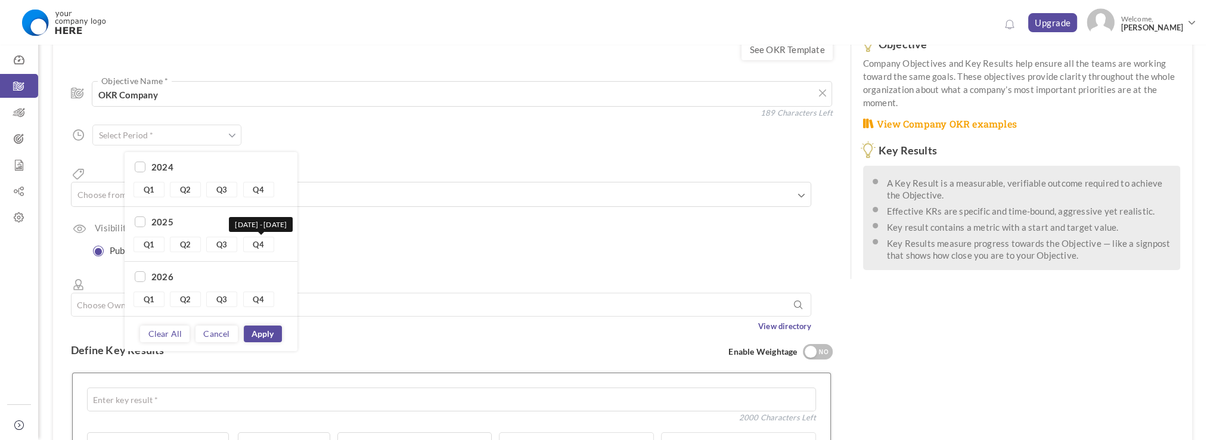
click at [265, 238] on link "Q4" at bounding box center [258, 244] width 31 height 15
type input "Q4 2025 - Q4 2025"
click at [266, 336] on link "Apply" at bounding box center [263, 333] width 38 height 17
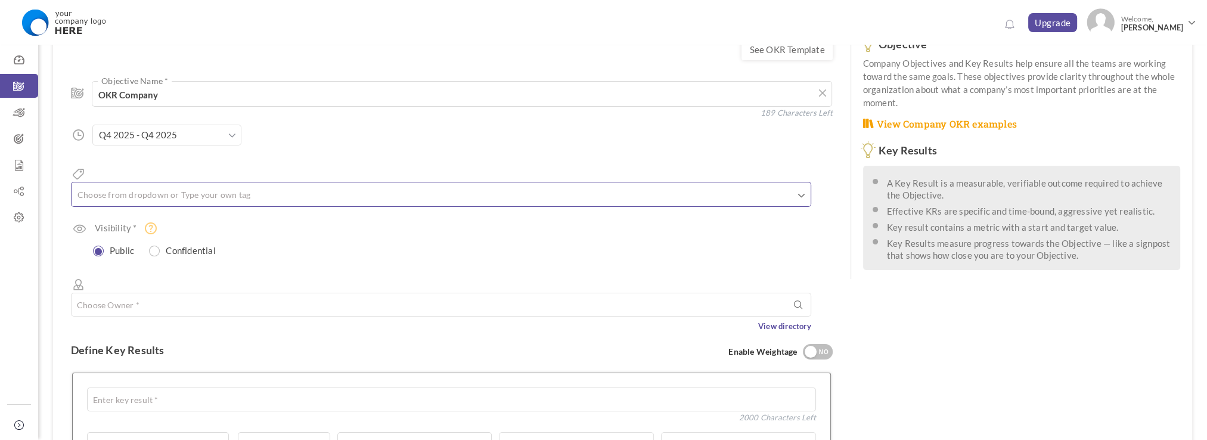
click at [273, 187] on ul at bounding box center [441, 197] width 739 height 20
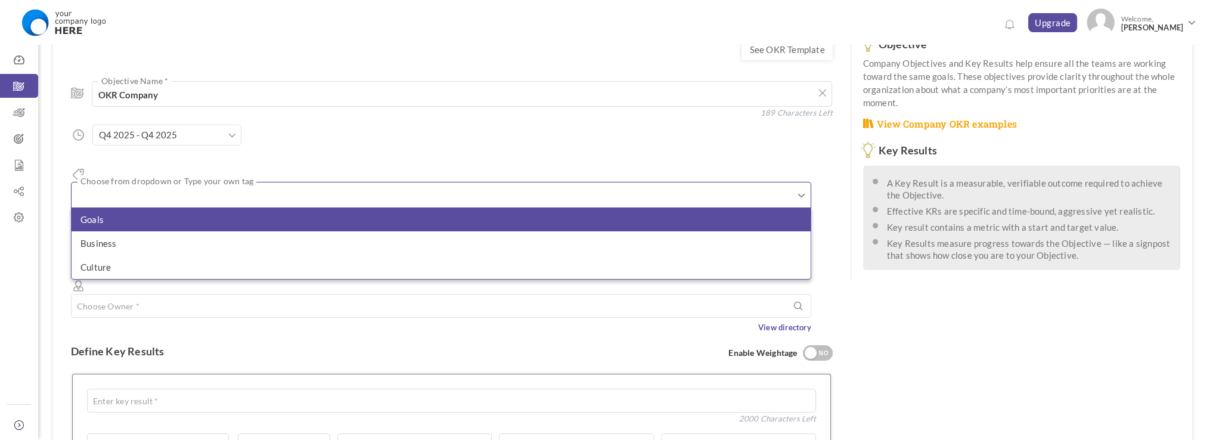
click at [207, 207] on li "Goals" at bounding box center [441, 219] width 739 height 24
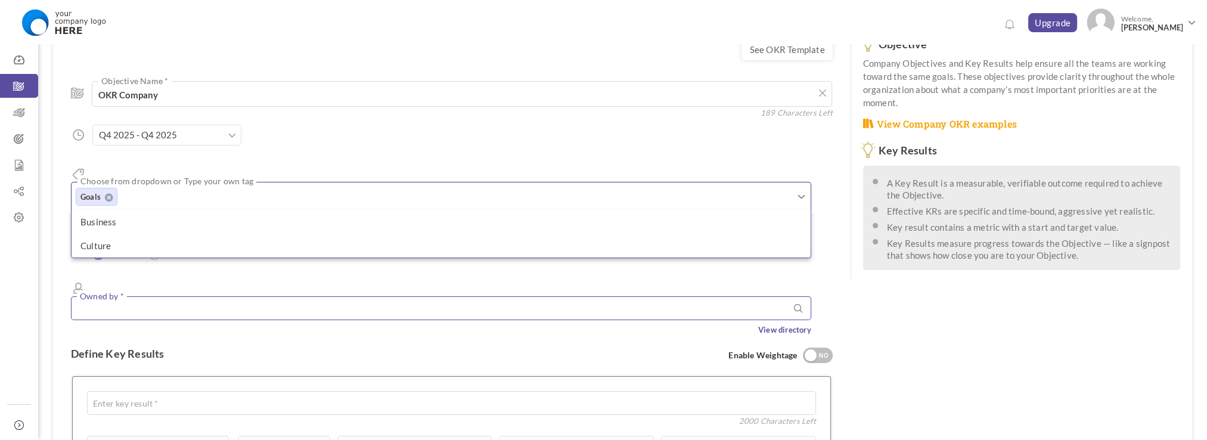
click at [351, 296] on input "text" at bounding box center [441, 308] width 740 height 24
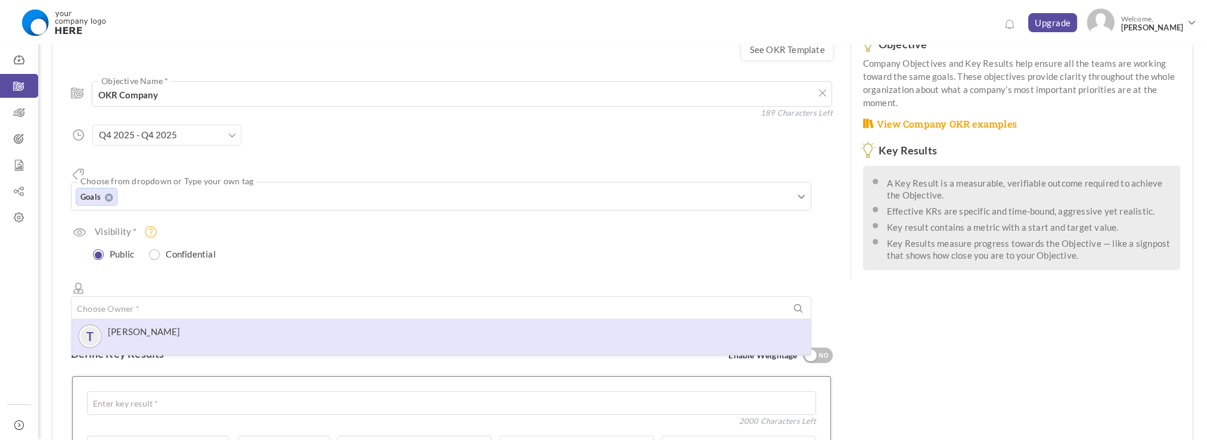
click at [210, 325] on div "T Thieng Nguyen" at bounding box center [441, 335] width 727 height 21
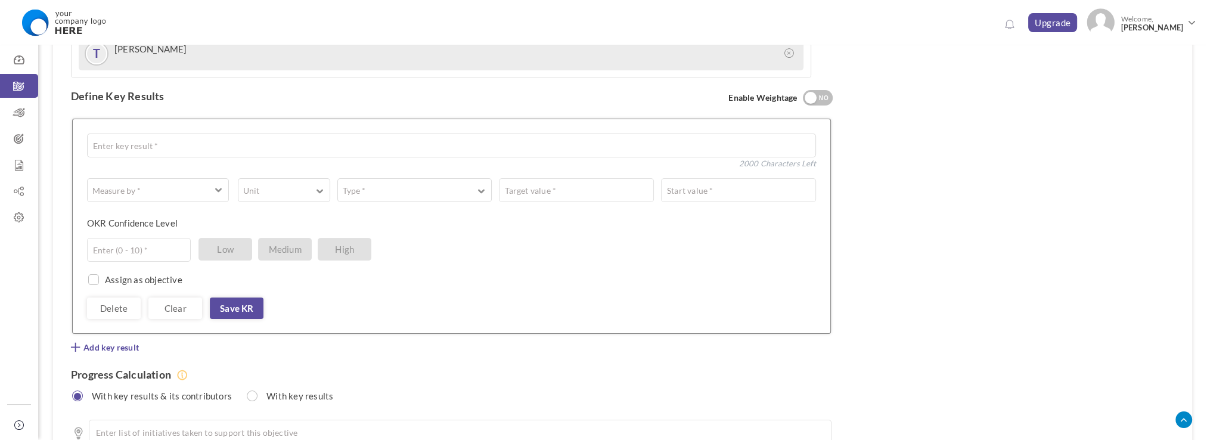
scroll to position [358, 0]
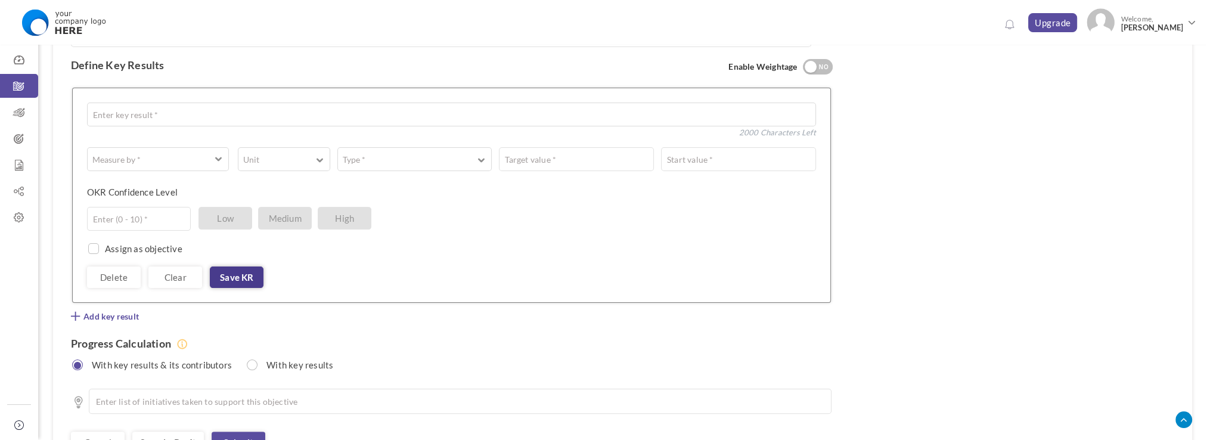
click at [239, 266] on link "Save KR" at bounding box center [237, 276] width 54 height 21
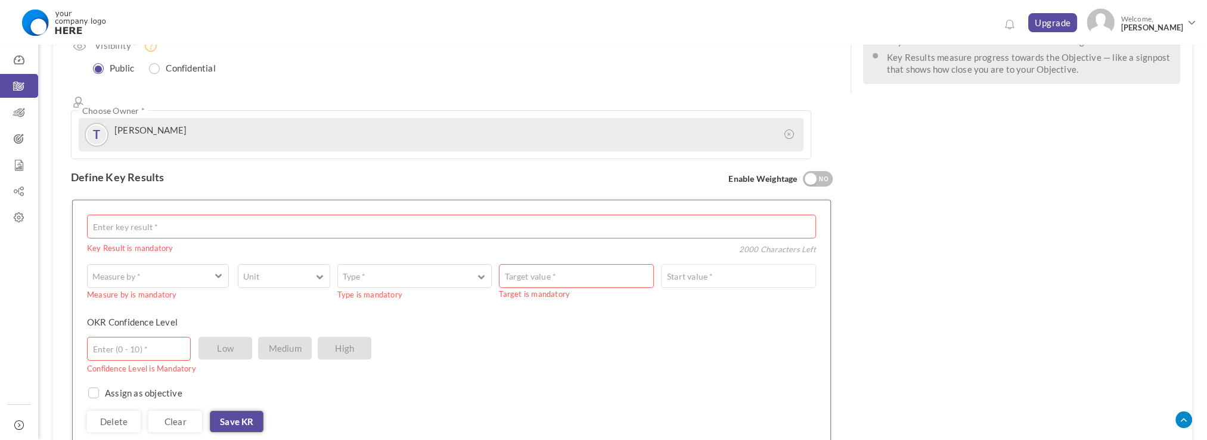
scroll to position [179, 0]
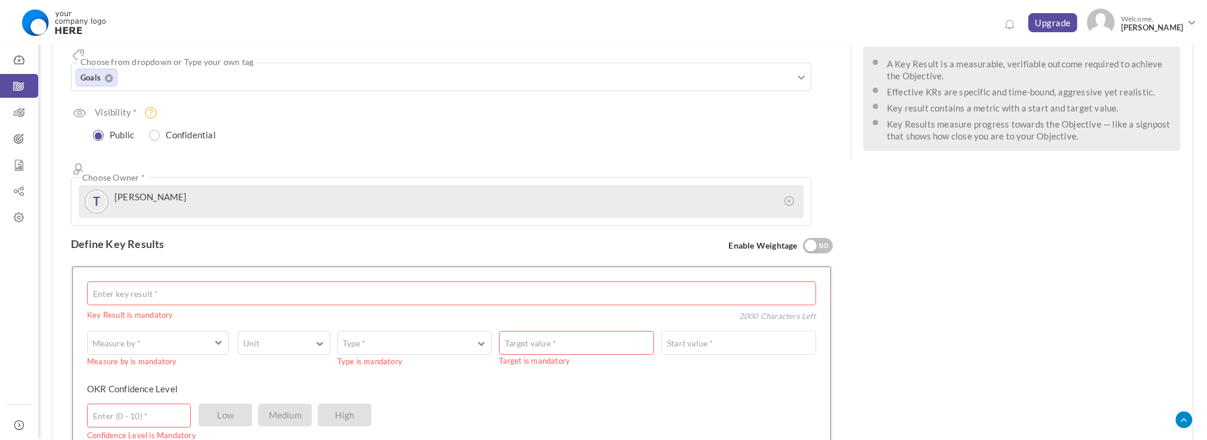
click at [814, 240] on div at bounding box center [811, 246] width 12 height 12
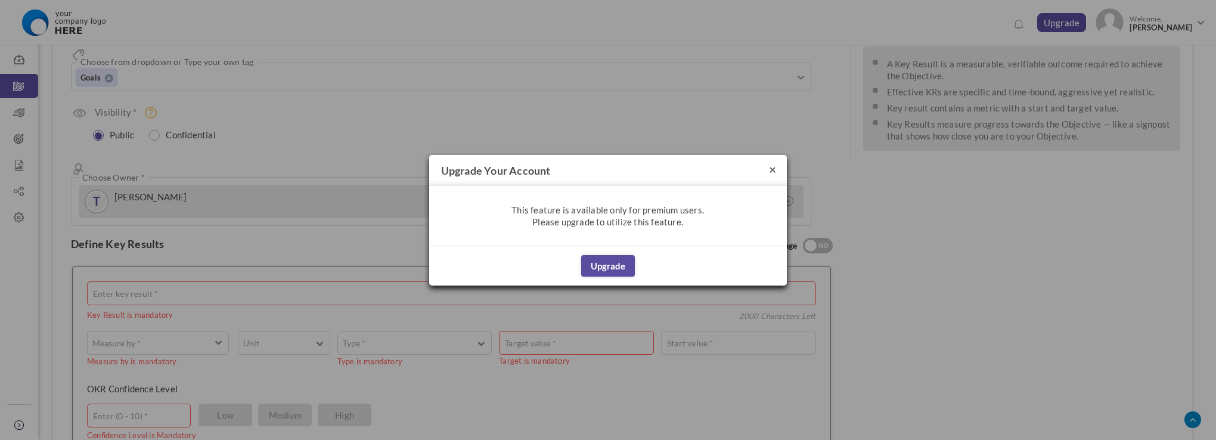
click at [771, 169] on button "×" at bounding box center [772, 169] width 7 height 13
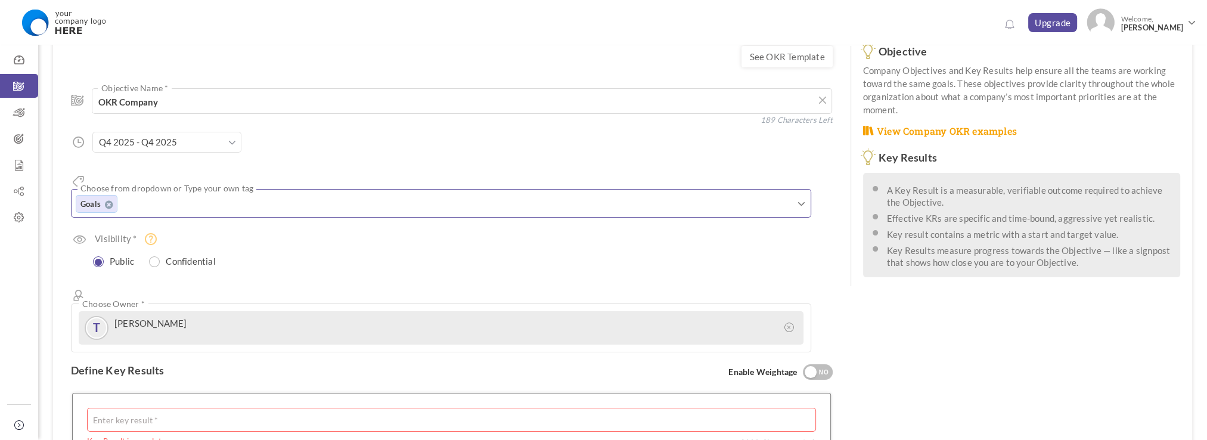
scroll to position [60, 0]
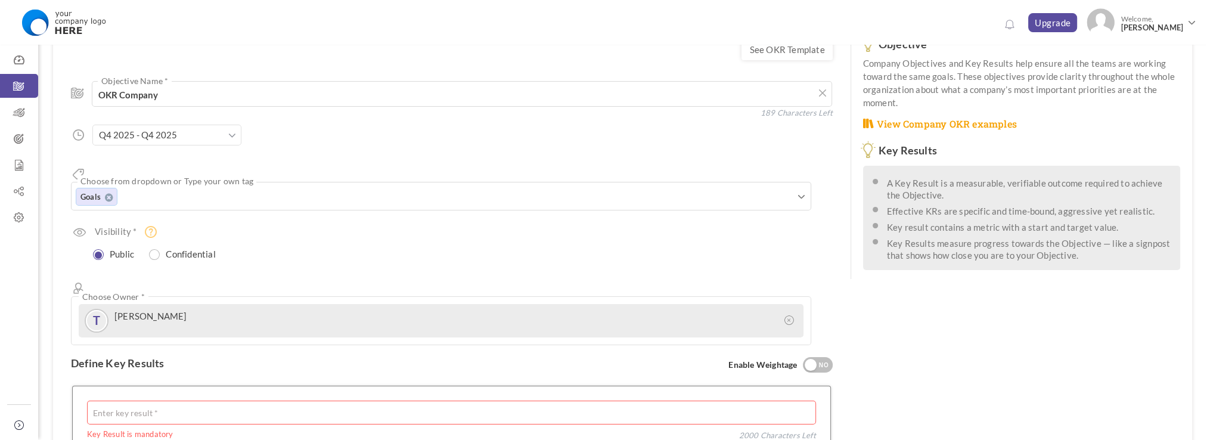
click at [287, 310] on div "T Thieng Nguyen" at bounding box center [441, 320] width 713 height 21
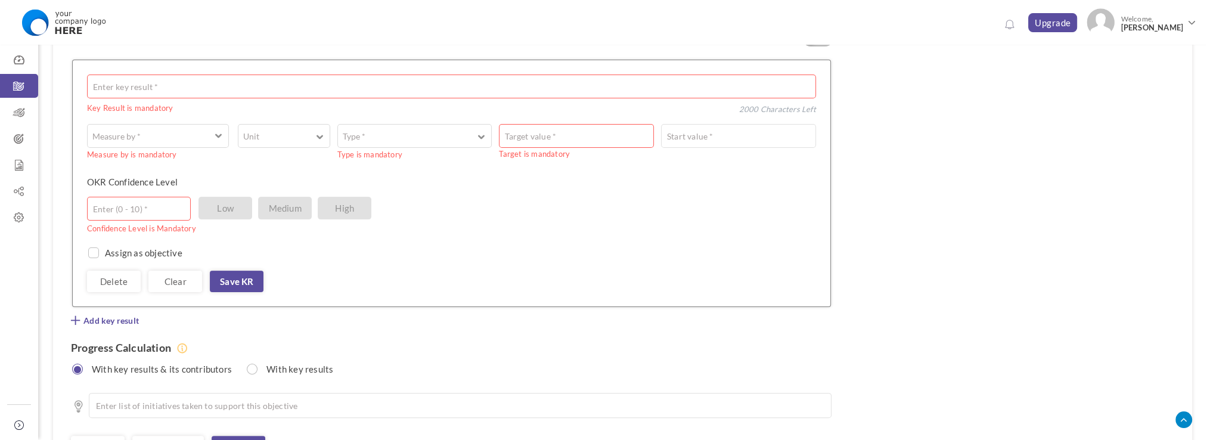
scroll to position [417, 0]
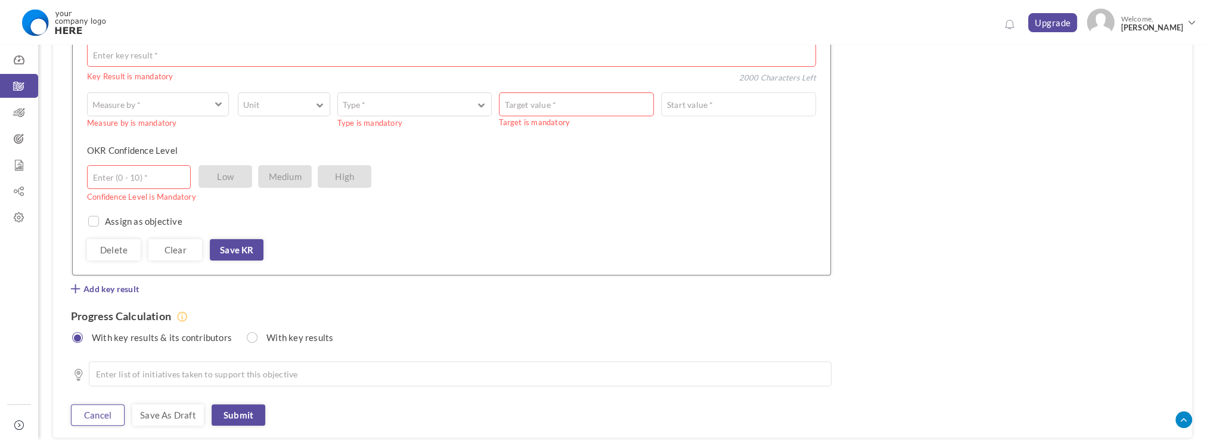
click at [100, 404] on link "Cancel" at bounding box center [98, 414] width 54 height 21
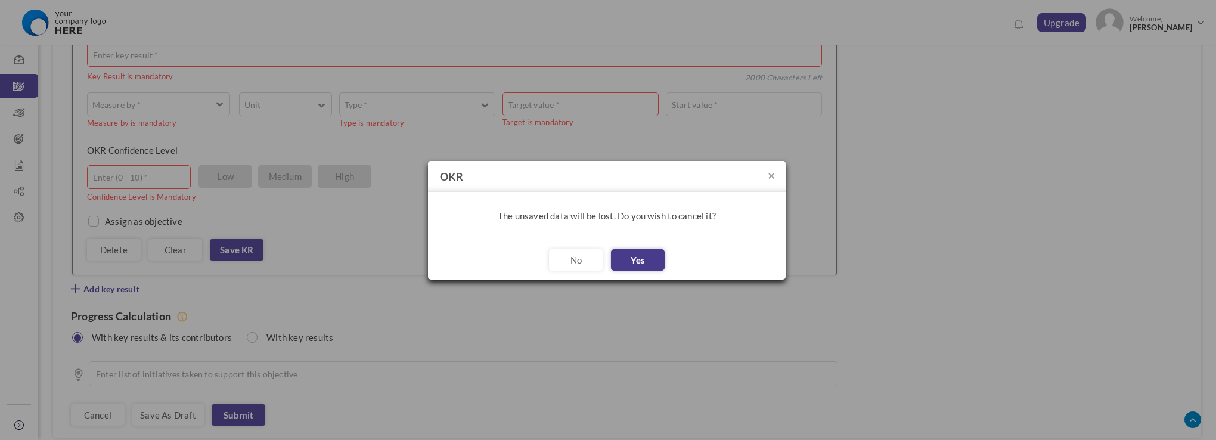
click at [642, 260] on button "Yes" at bounding box center [638, 259] width 54 height 21
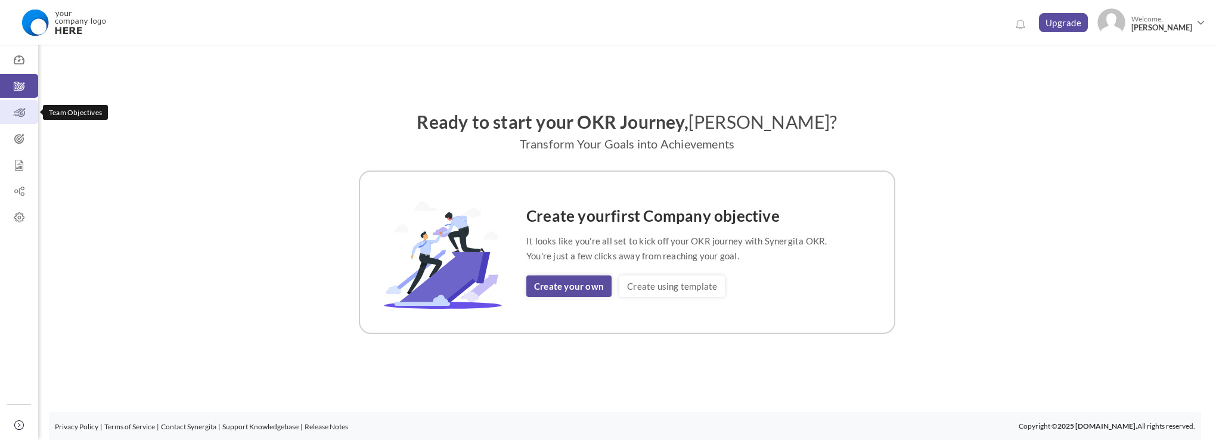
drag, startPoint x: 0, startPoint y: 0, endPoint x: 21, endPoint y: 111, distance: 112.9
click at [21, 111] on icon at bounding box center [19, 113] width 38 height 12
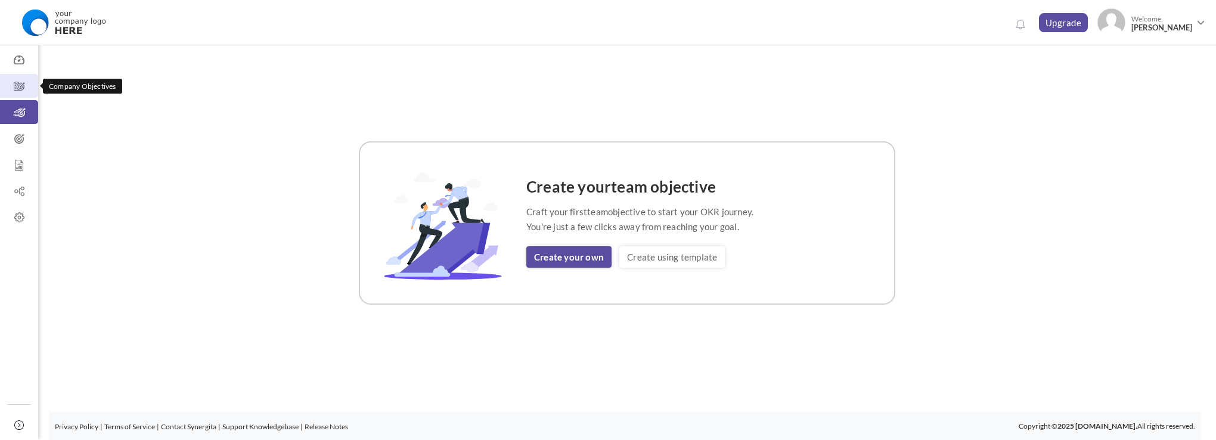
click at [12, 90] on icon at bounding box center [19, 86] width 38 height 12
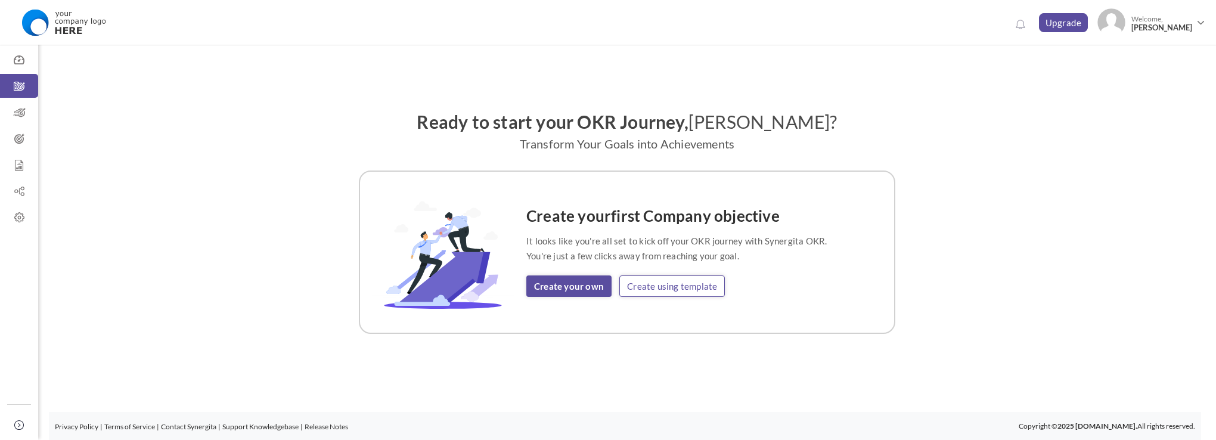
click at [644, 287] on link "Create using template" at bounding box center [671, 285] width 105 height 21
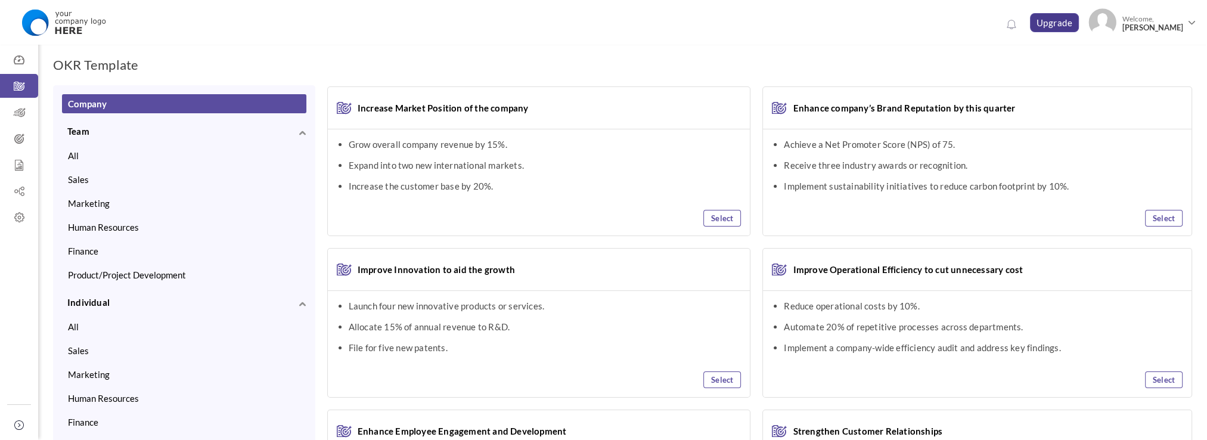
click at [1044, 29] on link "Upgrade" at bounding box center [1054, 22] width 49 height 19
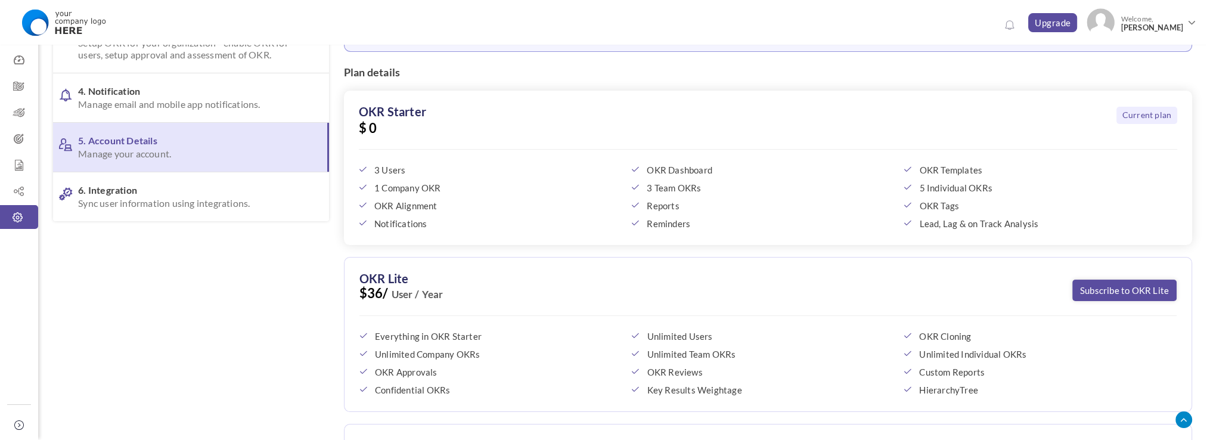
scroll to position [238, 0]
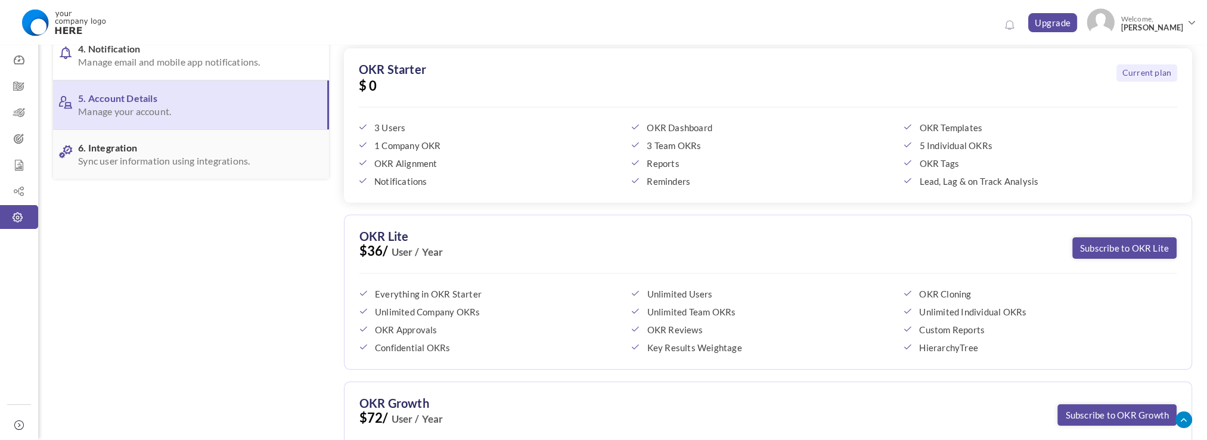
click at [207, 160] on span "Sync user information using integrations." at bounding box center [187, 161] width 219 height 12
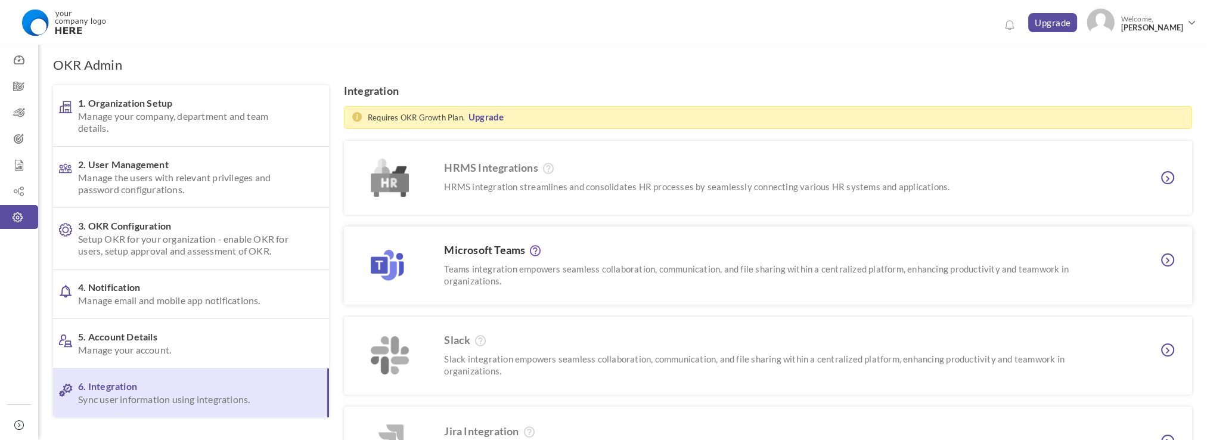
scroll to position [0, 0]
click at [1171, 256] on span at bounding box center [1167, 259] width 13 height 13
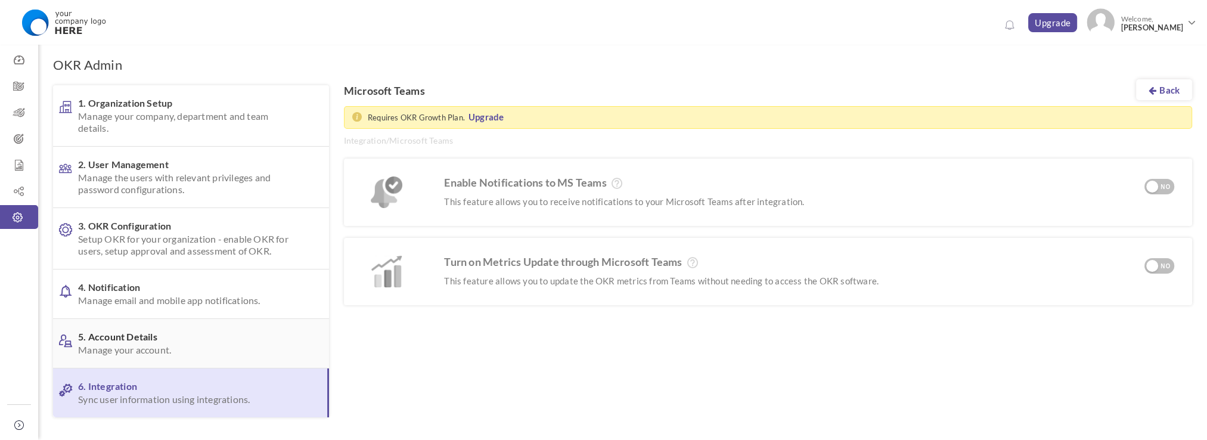
click at [135, 334] on span "5. Account Details Manage your account." at bounding box center [187, 343] width 219 height 25
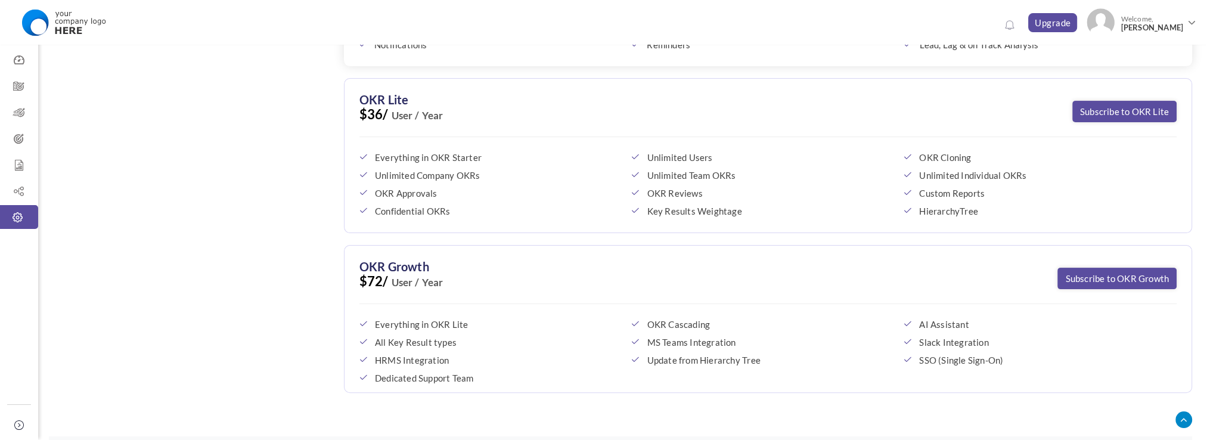
scroll to position [398, 0]
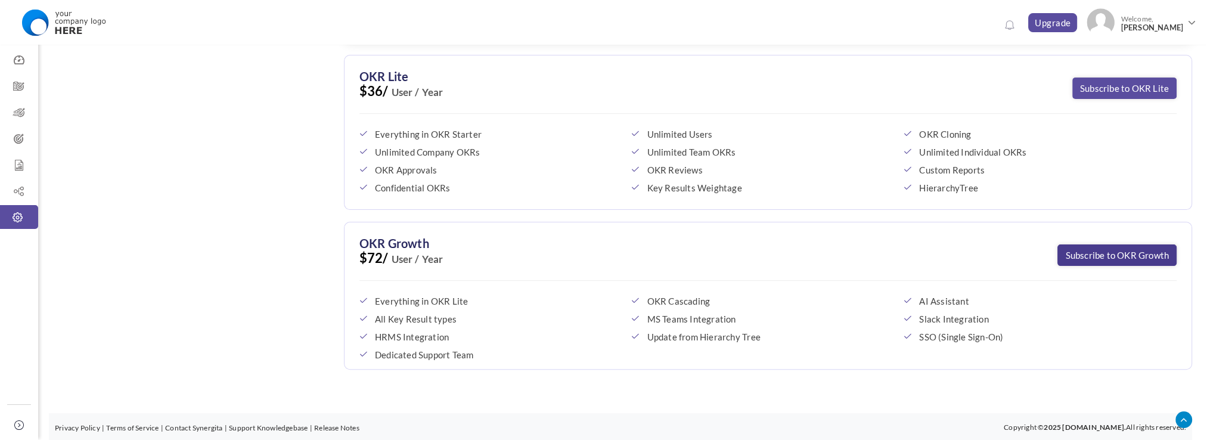
click at [1067, 258] on link "Subscribe to OKR Growth" at bounding box center [1116, 254] width 119 height 21
